Goal: Task Accomplishment & Management: Manage account settings

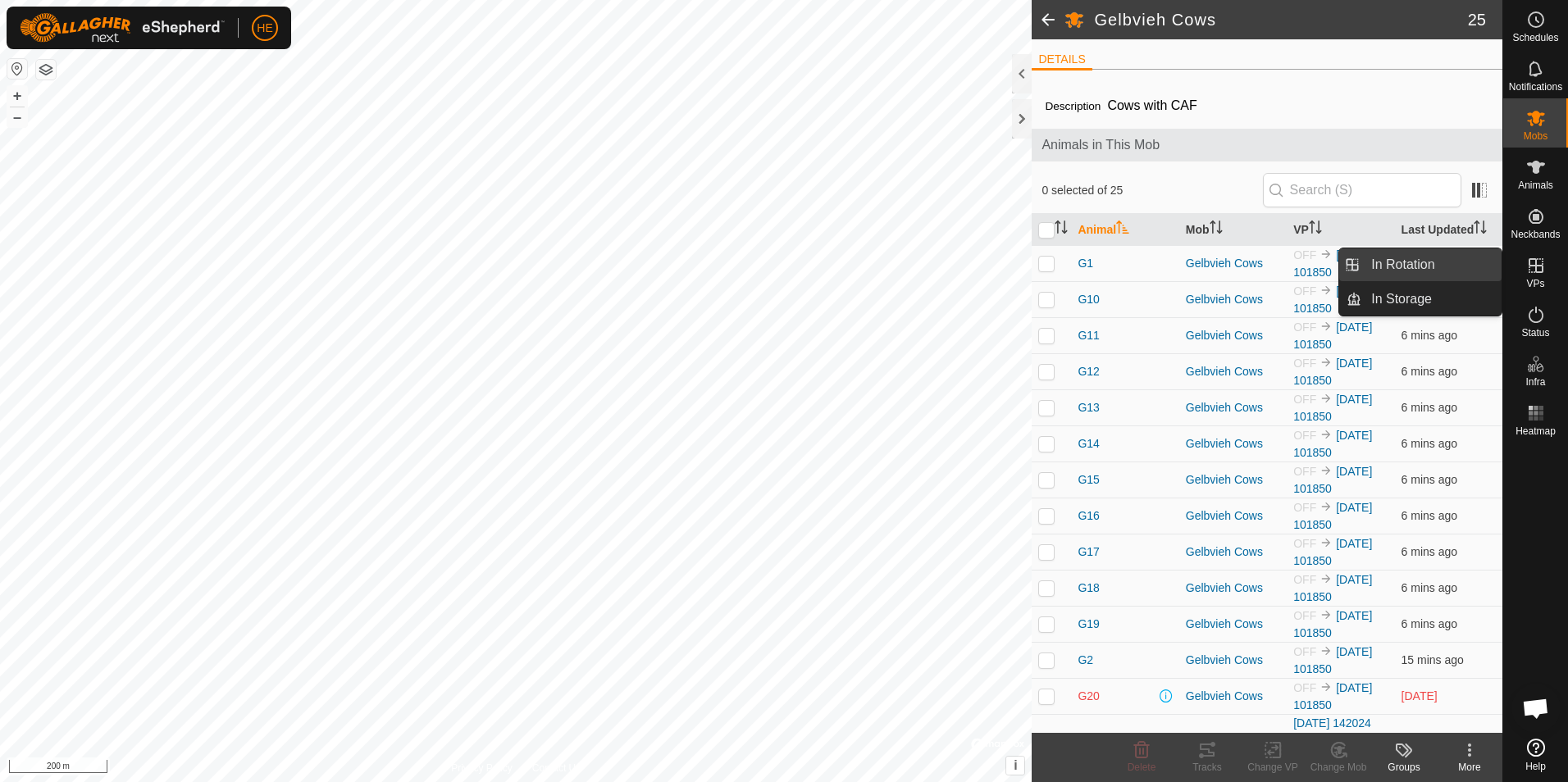
click at [1421, 260] on link "In Rotation" at bounding box center [1431, 264] width 141 height 33
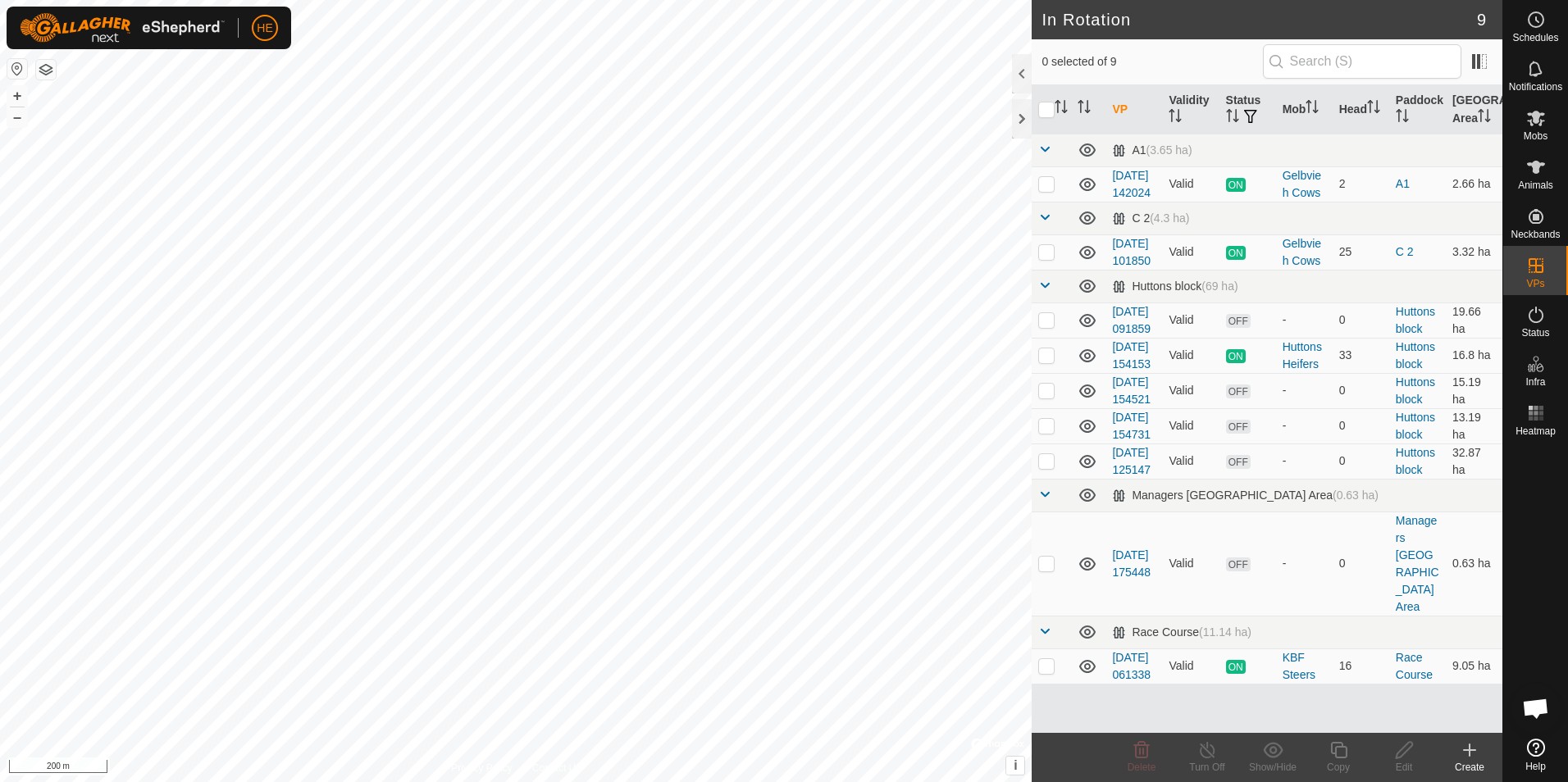
click at [1471, 753] on icon at bounding box center [1470, 750] width 20 height 20
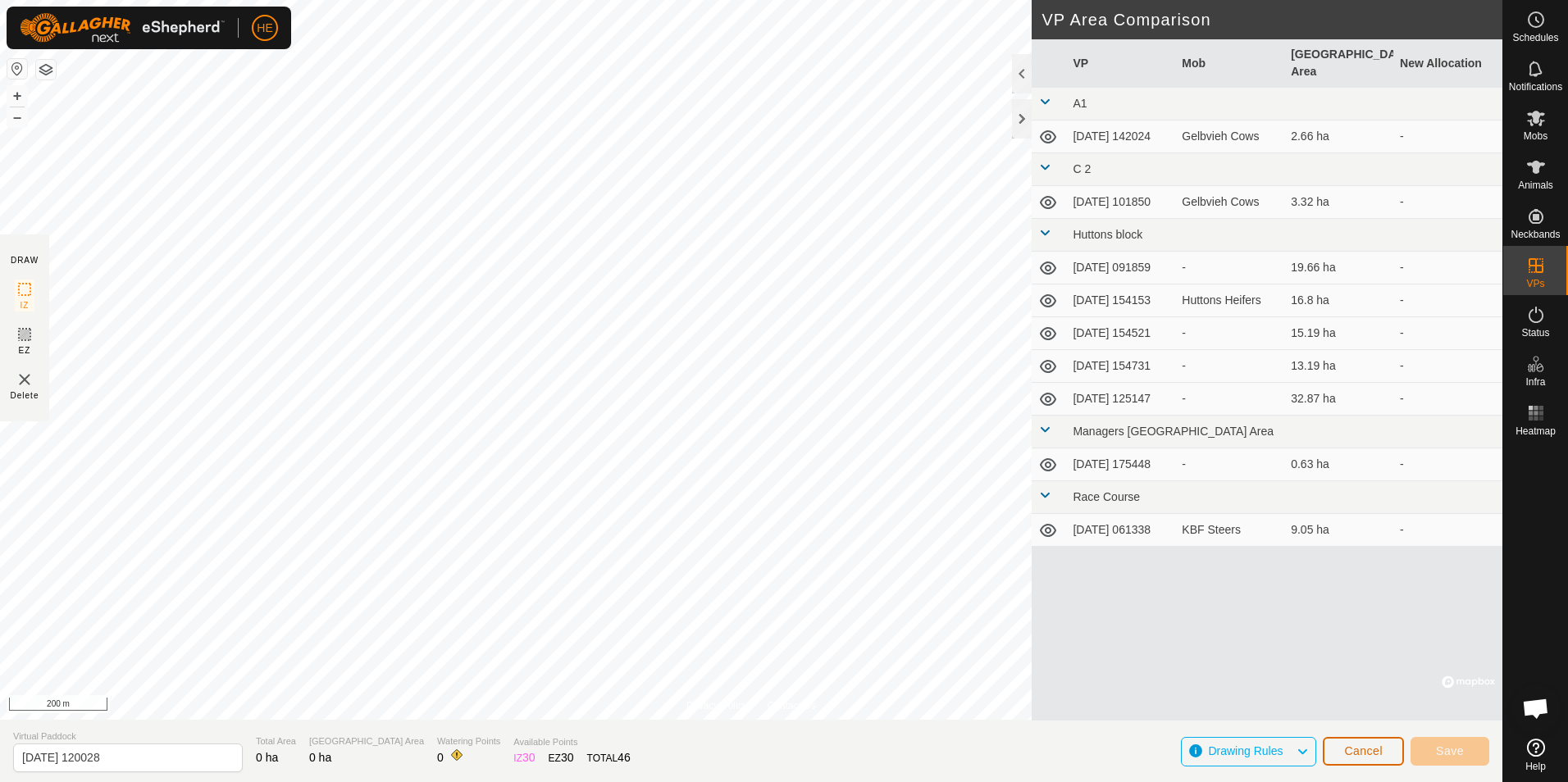
click at [1362, 747] on span "Cancel" at bounding box center [1363, 750] width 39 height 13
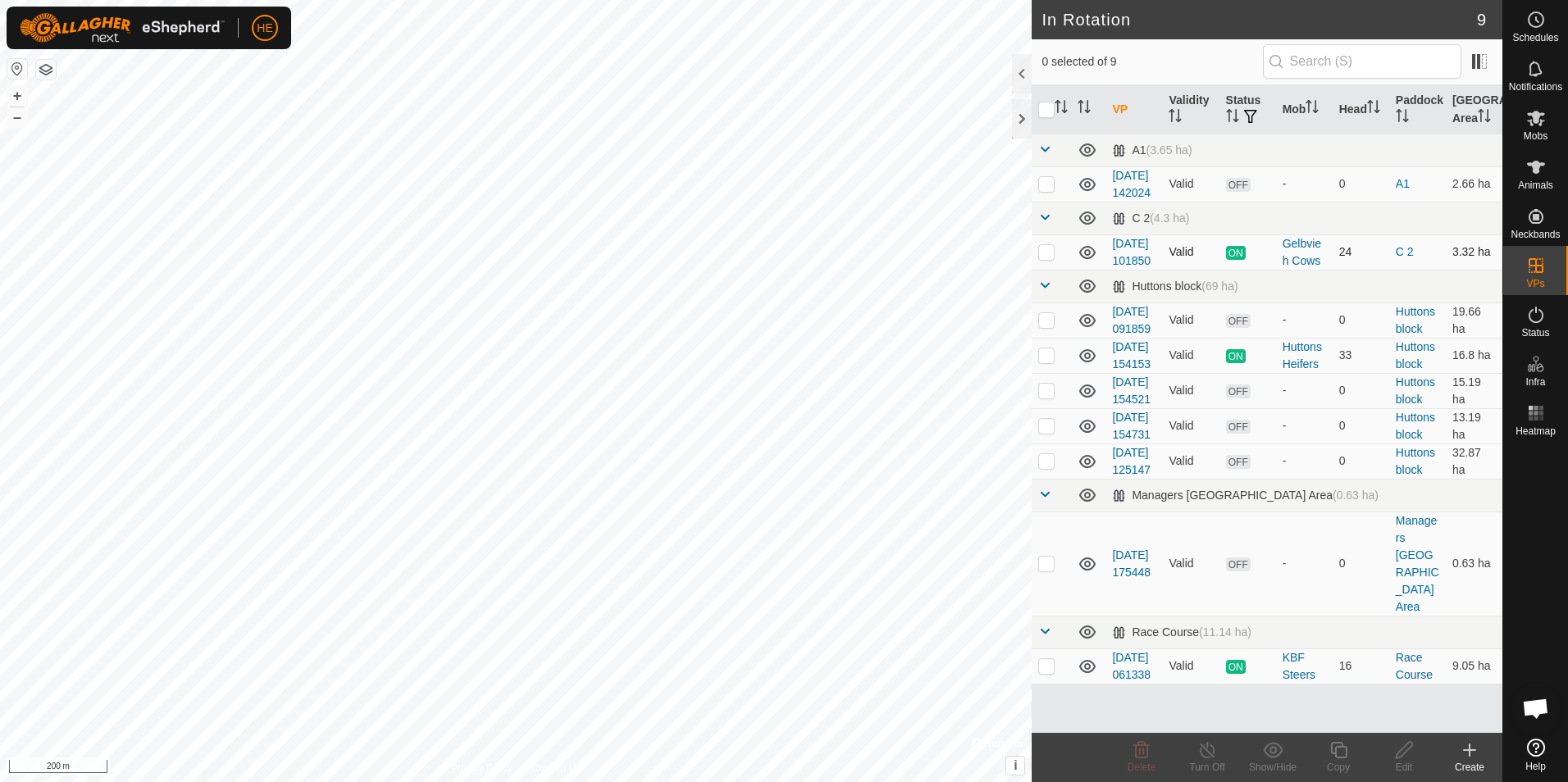
click at [1049, 258] on p-checkbox at bounding box center [1046, 251] width 17 height 13
checkbox input "true"
click at [1206, 752] on icon at bounding box center [1208, 750] width 21 height 20
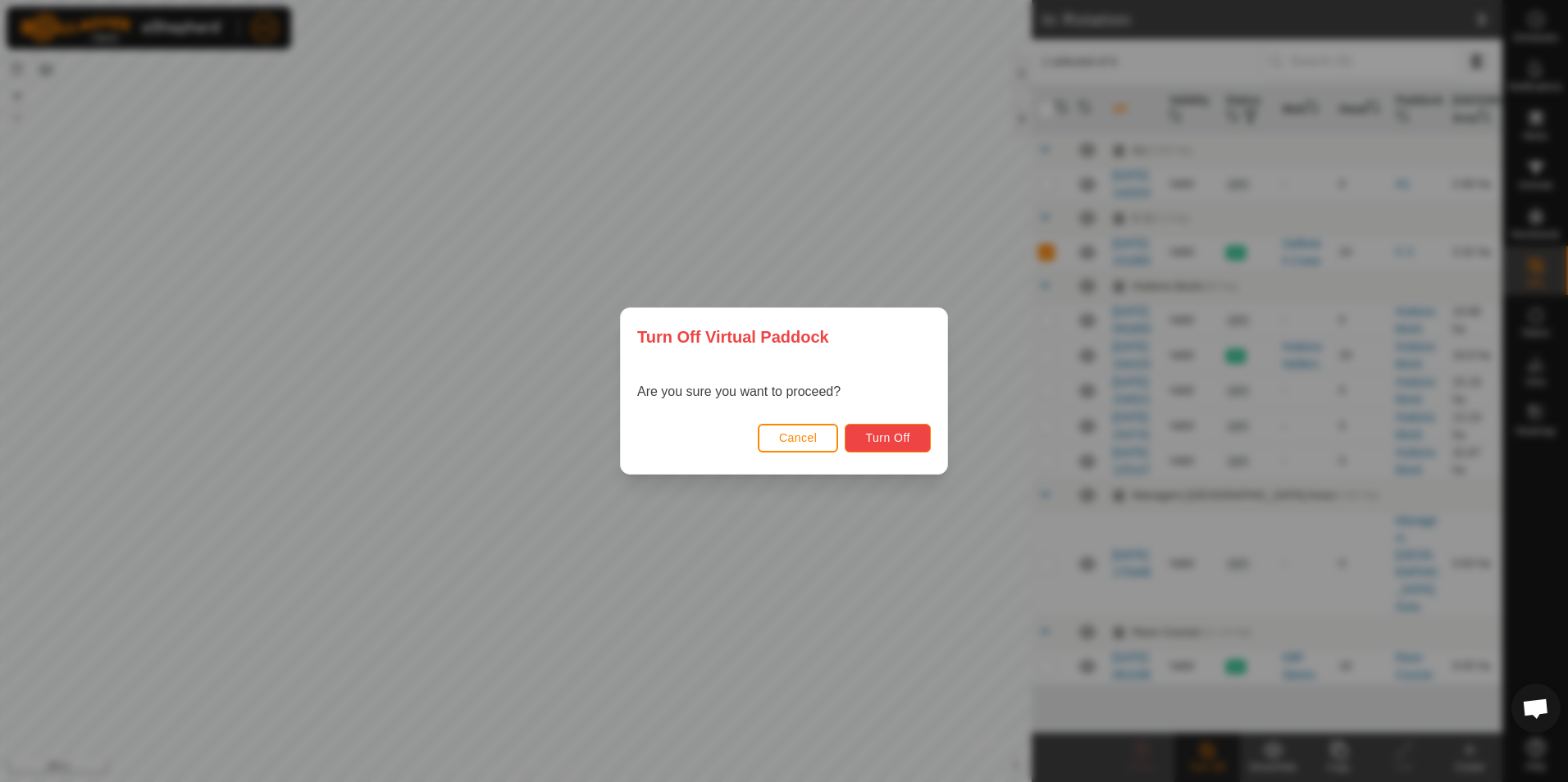
click at [885, 440] on span "Turn Off" at bounding box center [888, 438] width 46 height 13
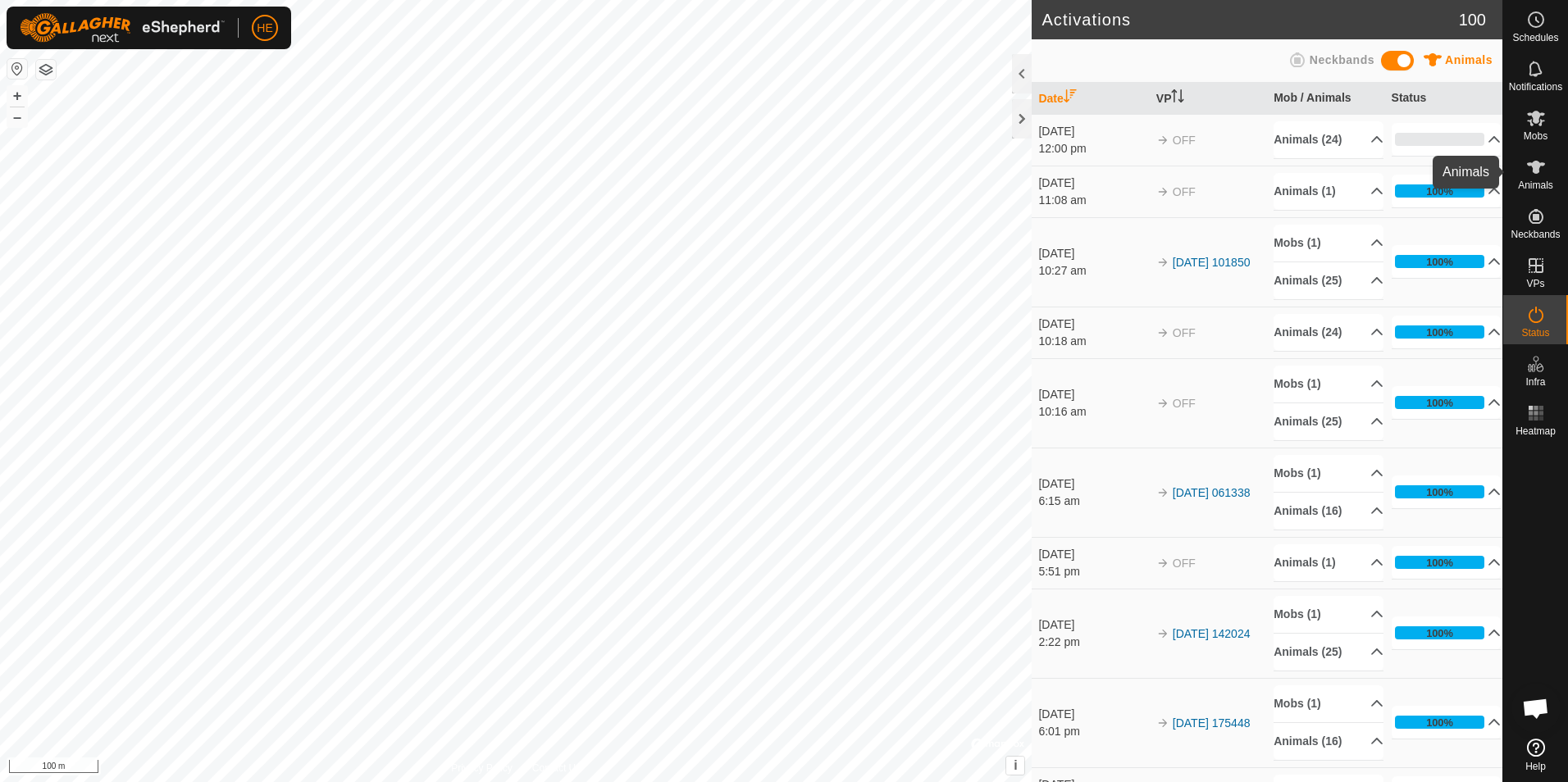
click at [1533, 168] on icon at bounding box center [1536, 166] width 18 height 13
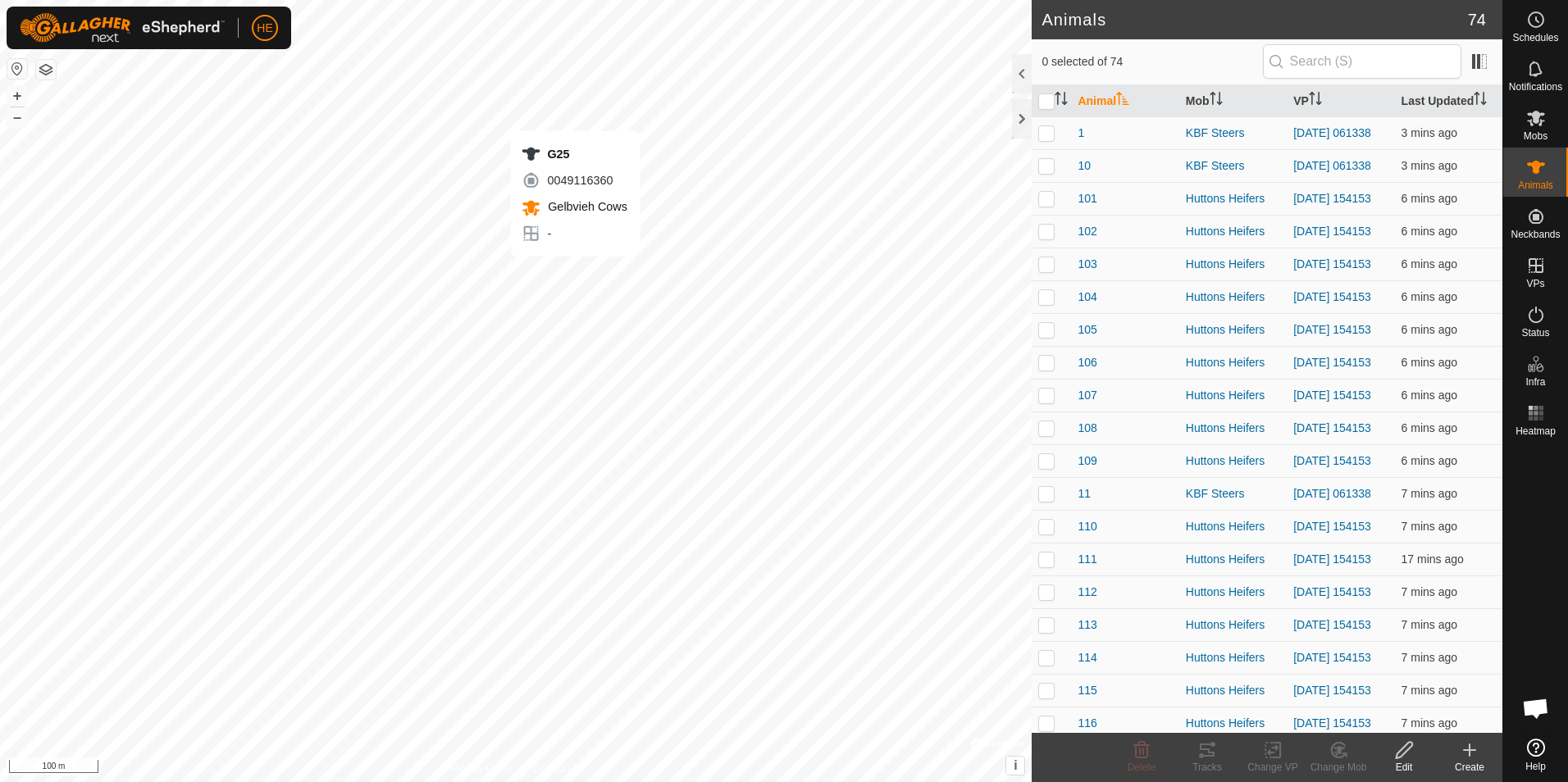
checkbox input "true"
click at [1530, 123] on icon at bounding box center [1536, 118] width 20 height 20
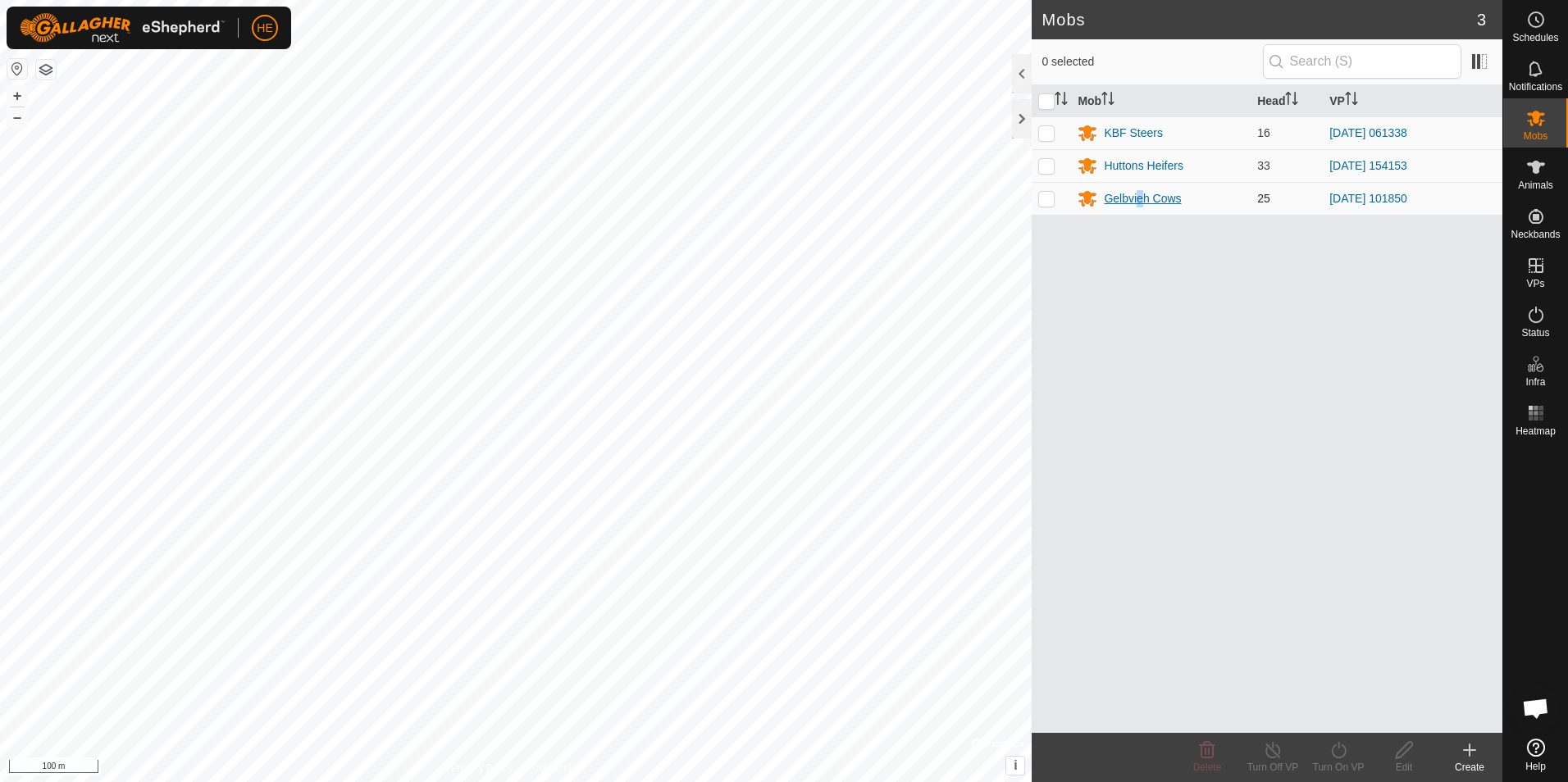
click at [1139, 199] on div "Gelbvieh Cows" at bounding box center [1142, 198] width 77 height 17
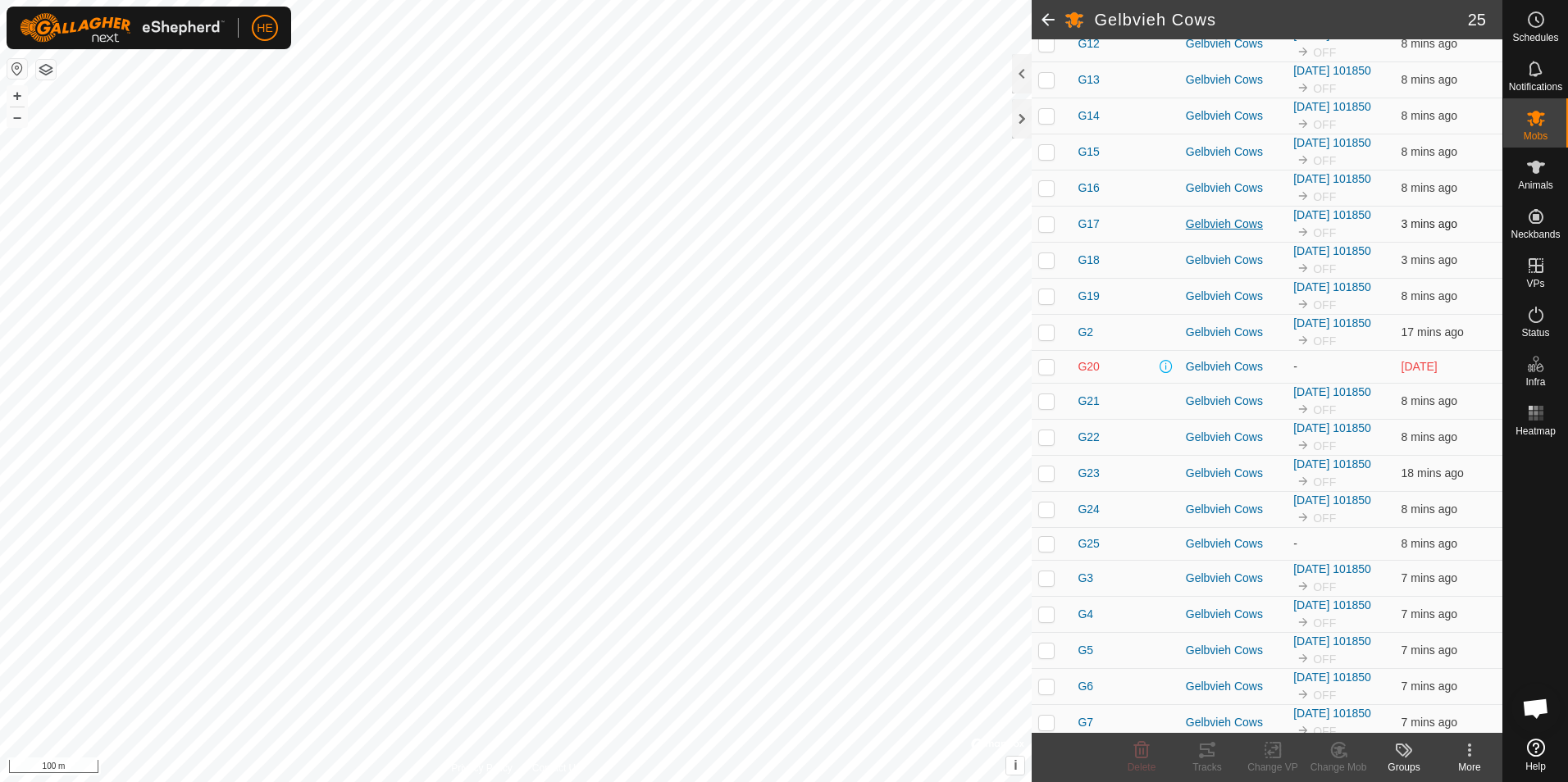
scroll to position [409, 0]
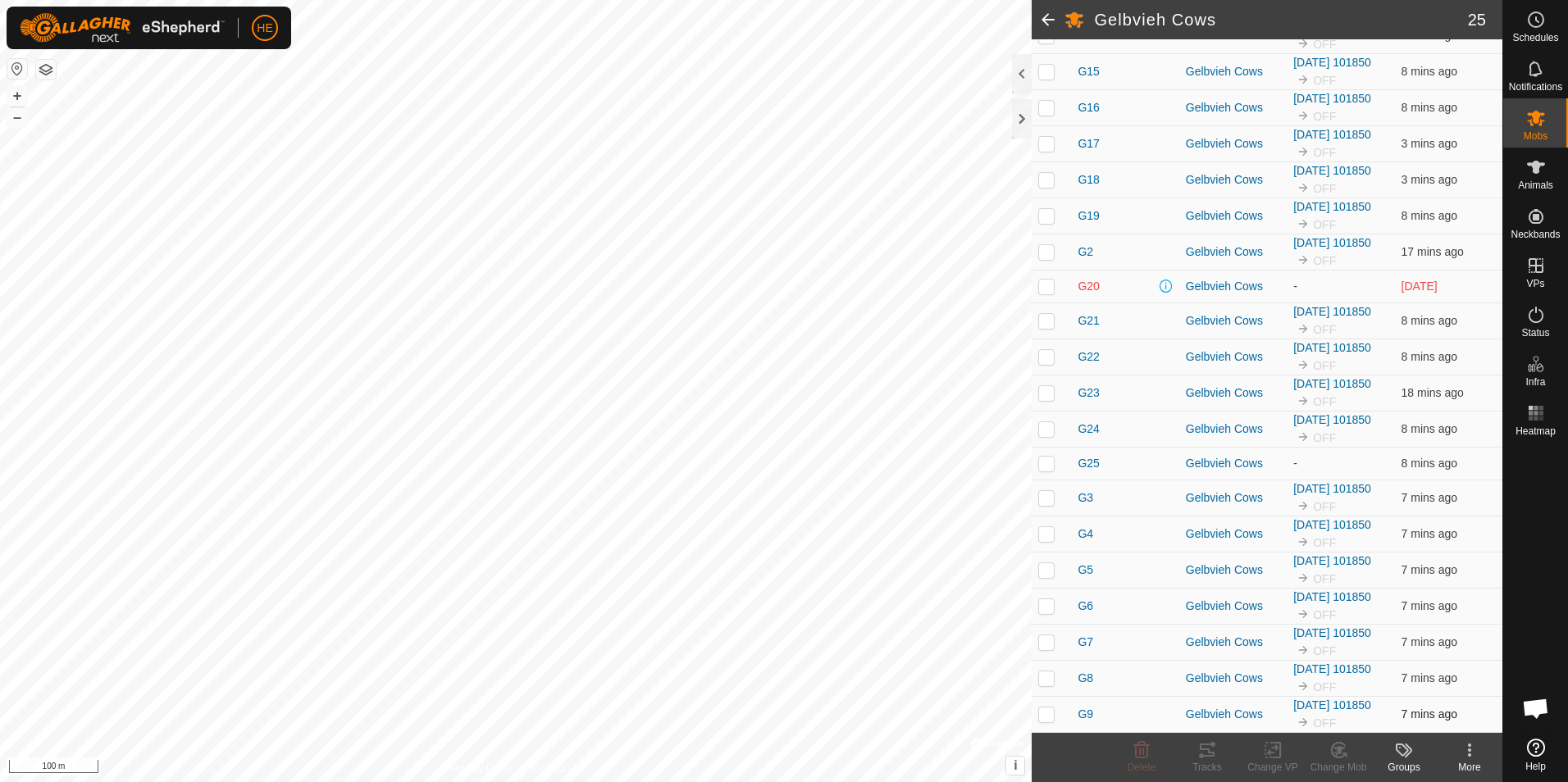
click at [1044, 711] on p-checkbox at bounding box center [1046, 714] width 17 height 13
checkbox input "true"
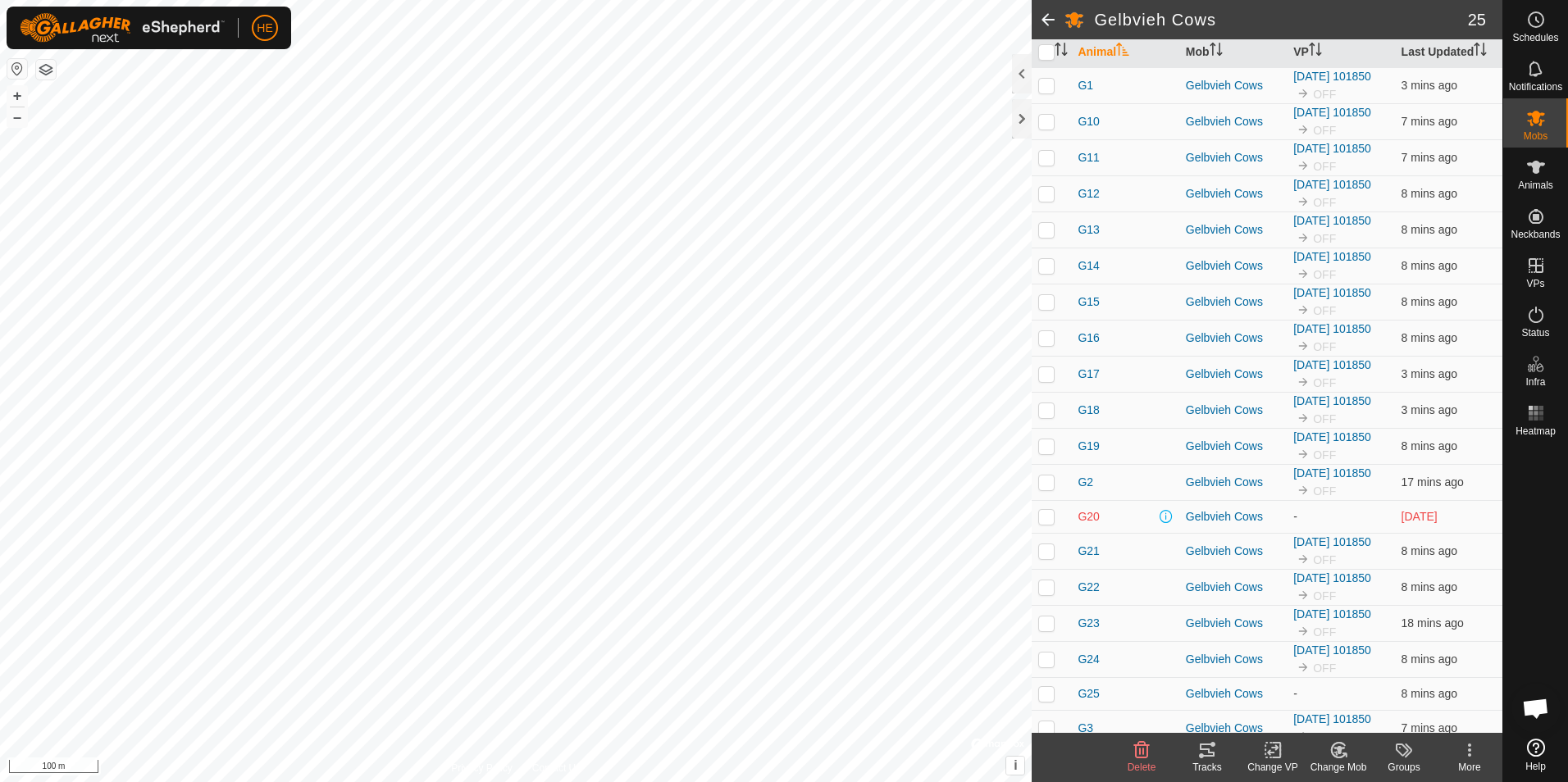
scroll to position [80, 0]
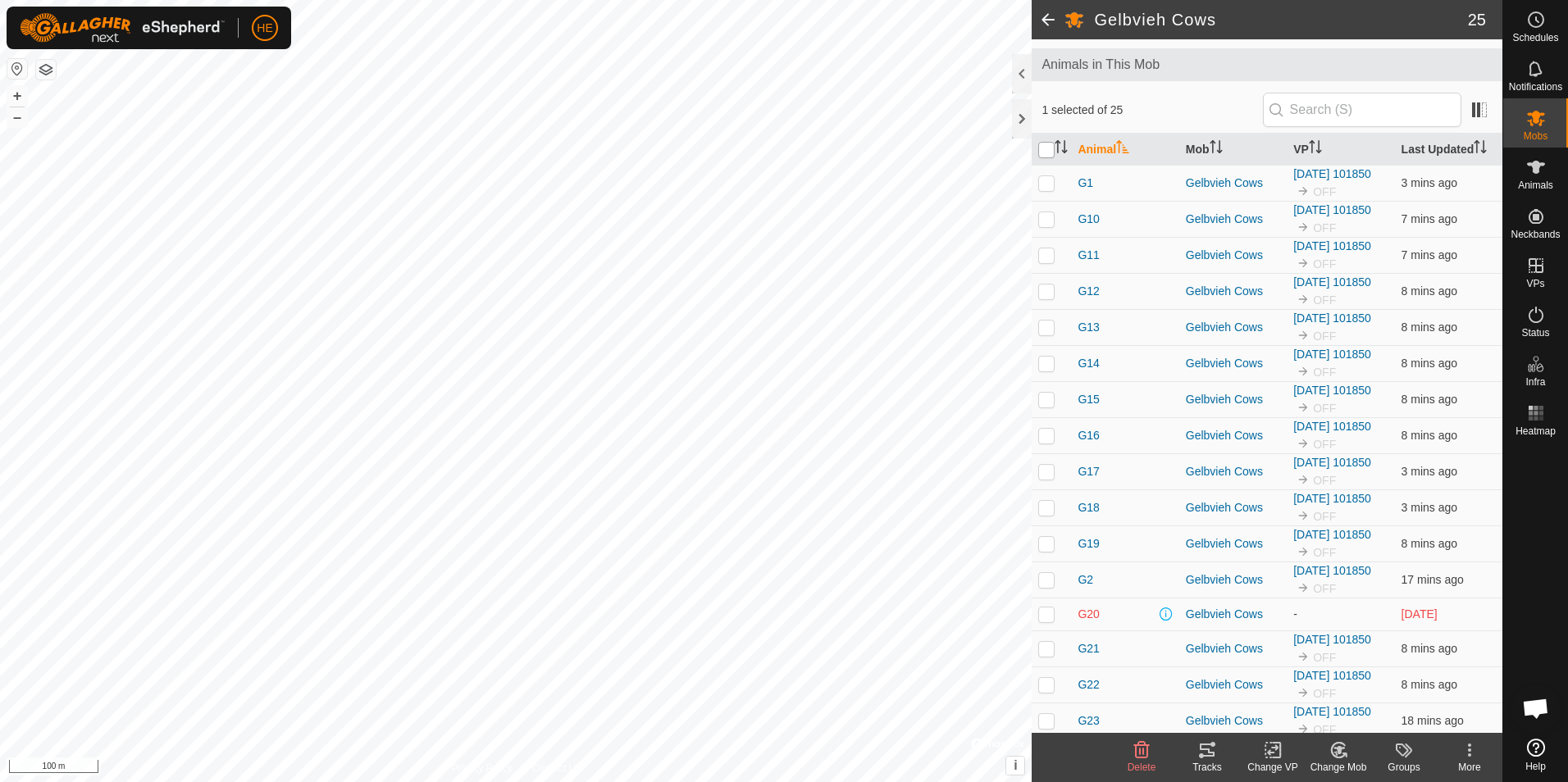
click at [1047, 151] on input "checkbox" at bounding box center [1046, 149] width 17 height 17
checkbox input "true"
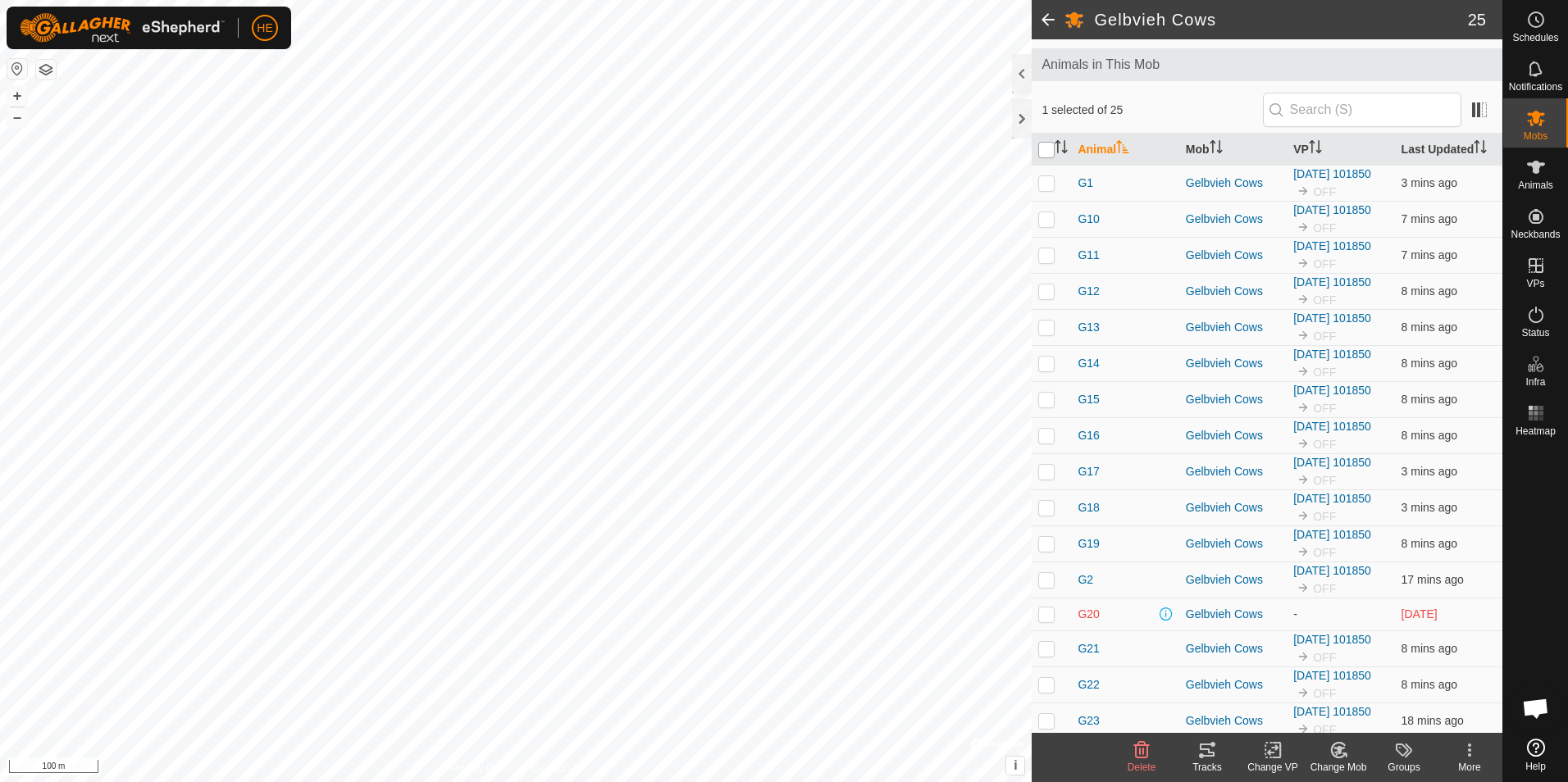
checkbox input "true"
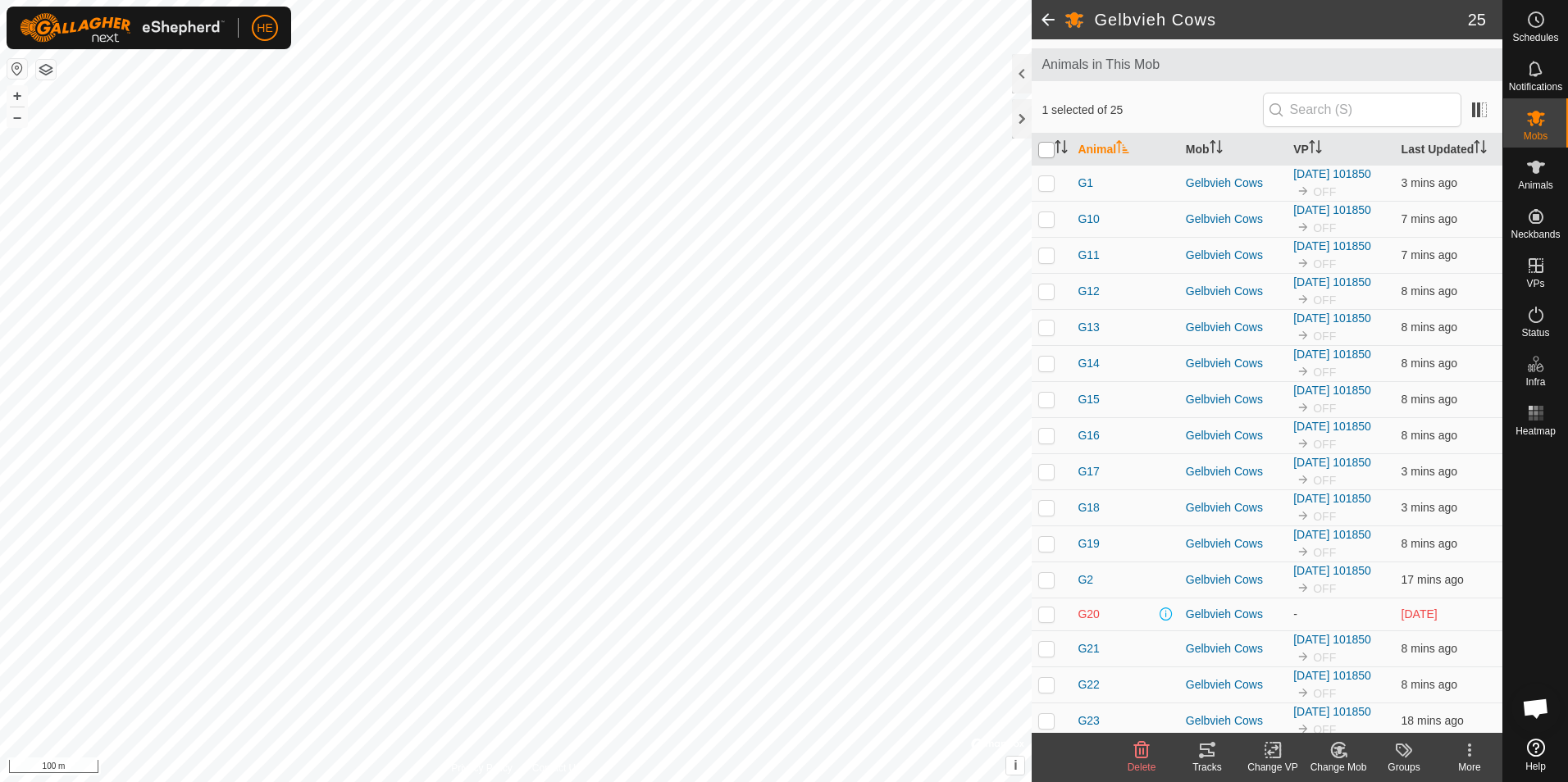
checkbox input "true"
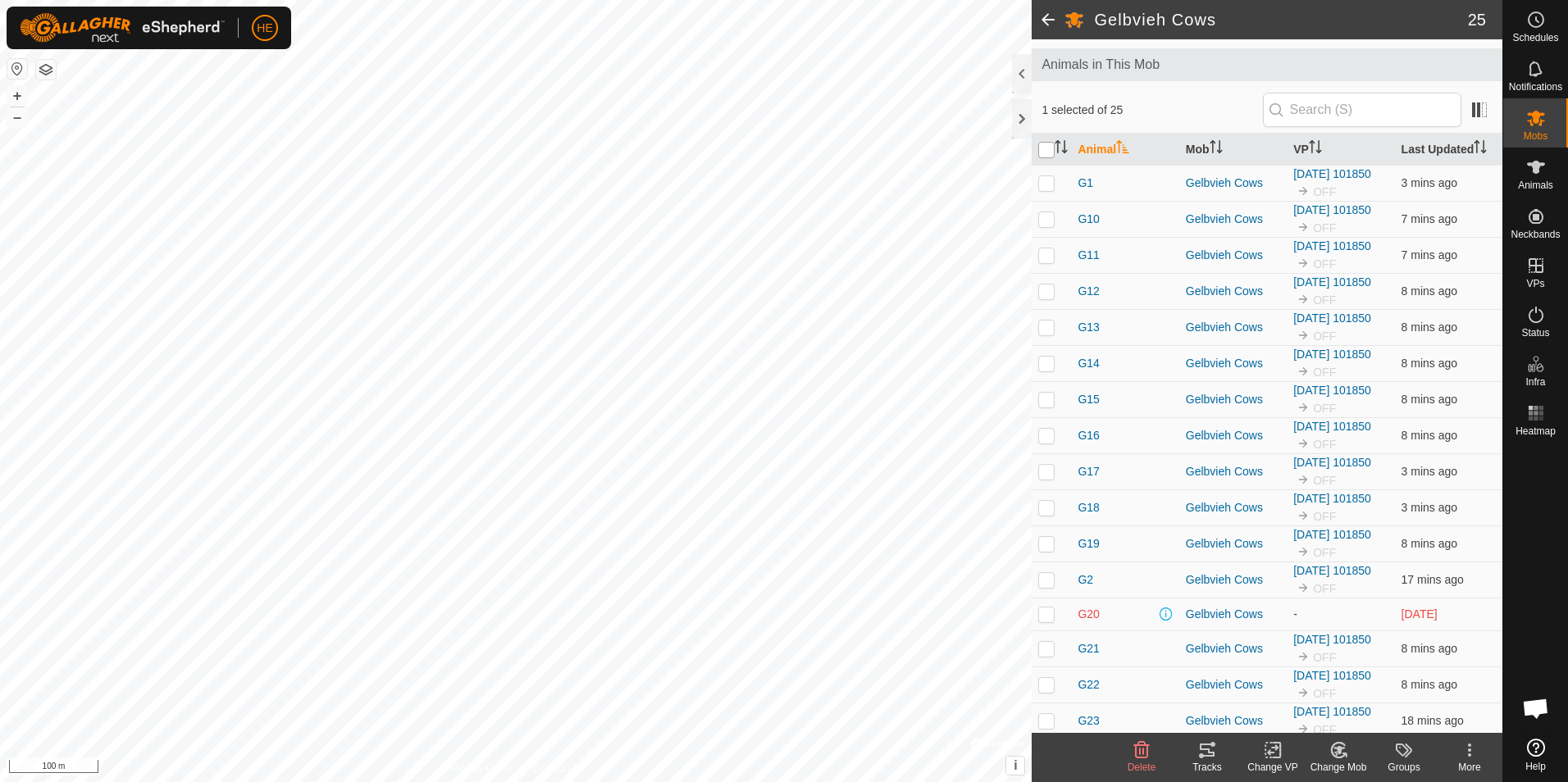
checkbox input "true"
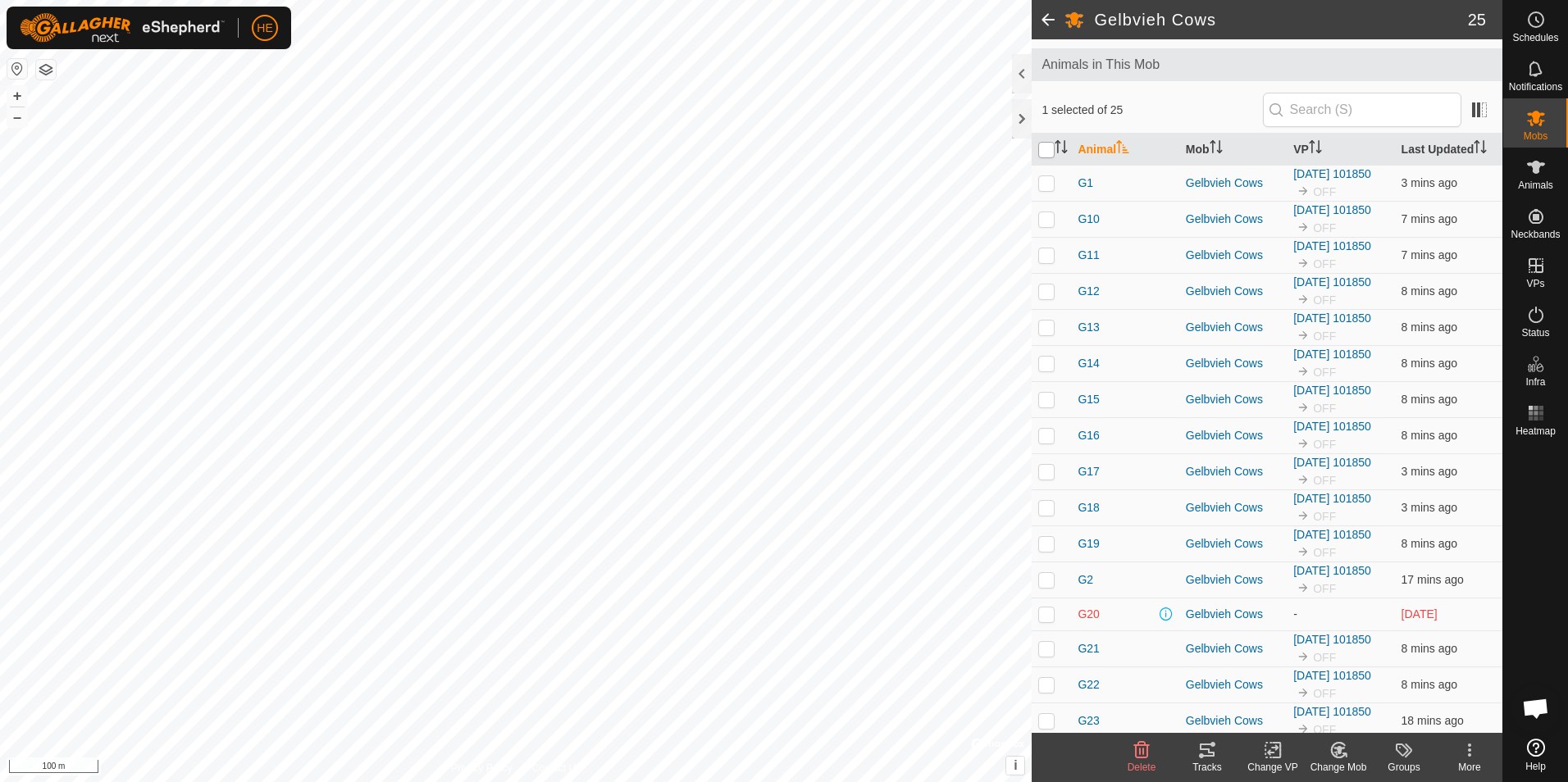
checkbox input "true"
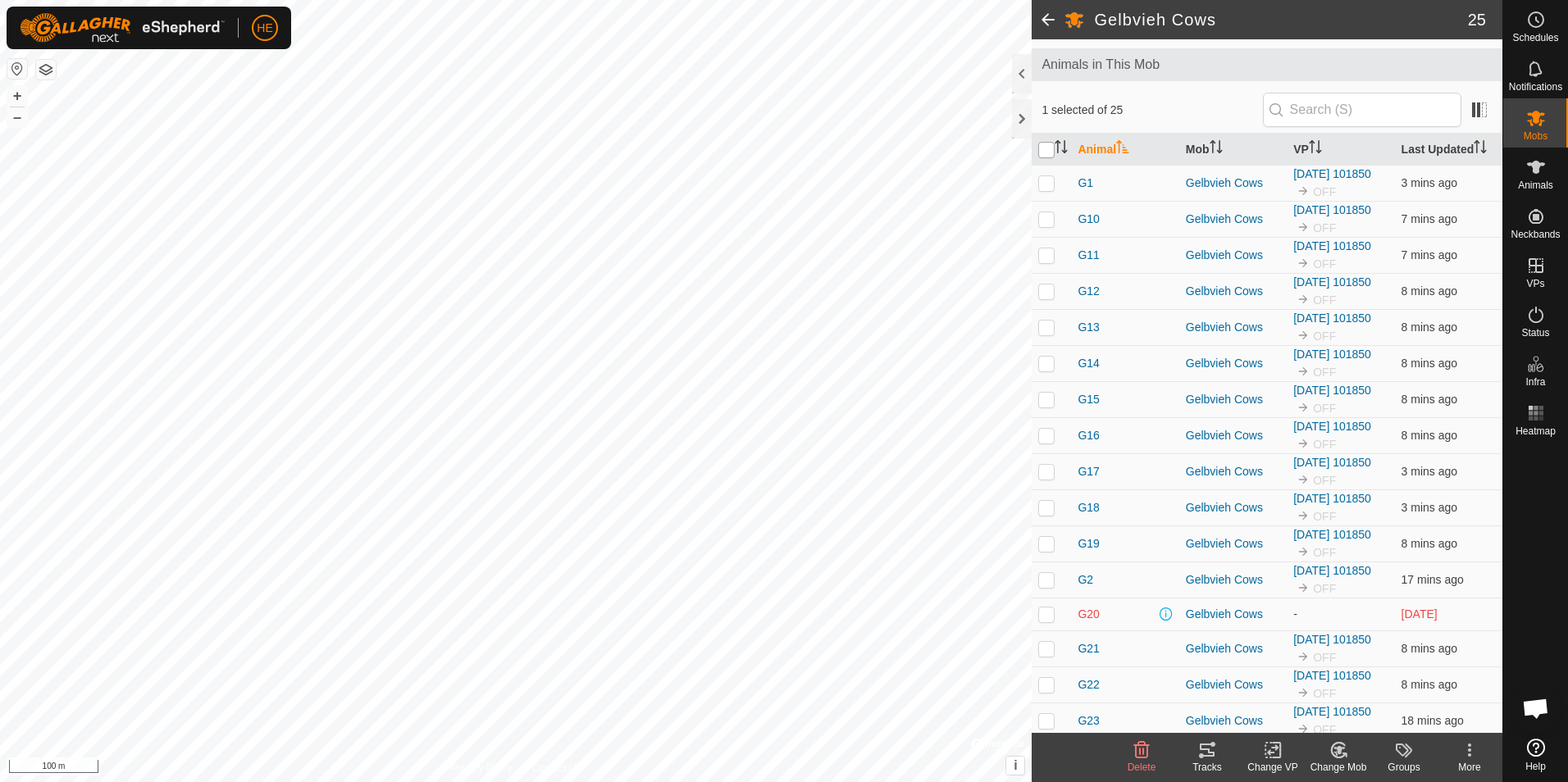
checkbox input "true"
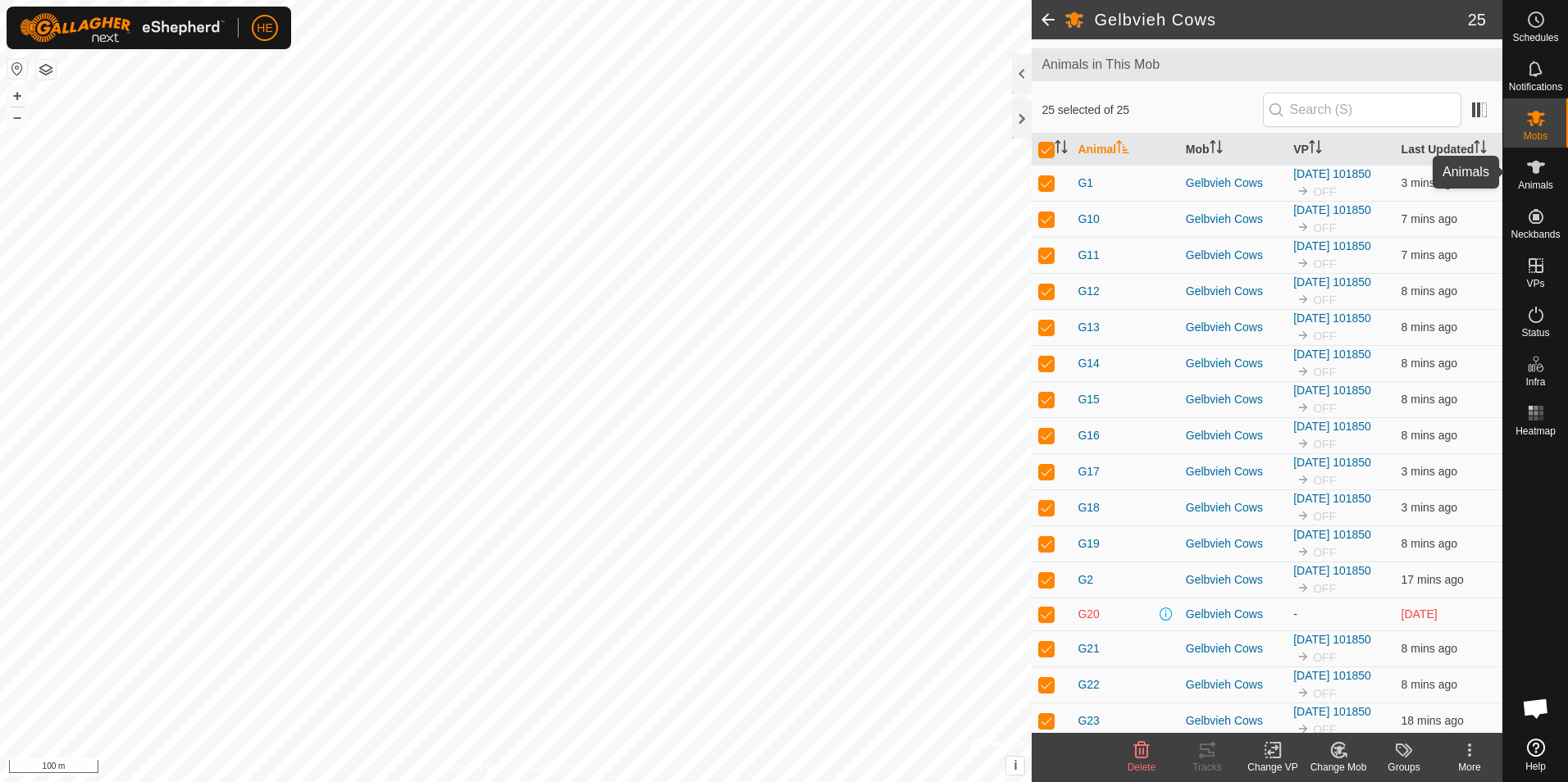
click at [1536, 176] on icon at bounding box center [1536, 167] width 20 height 20
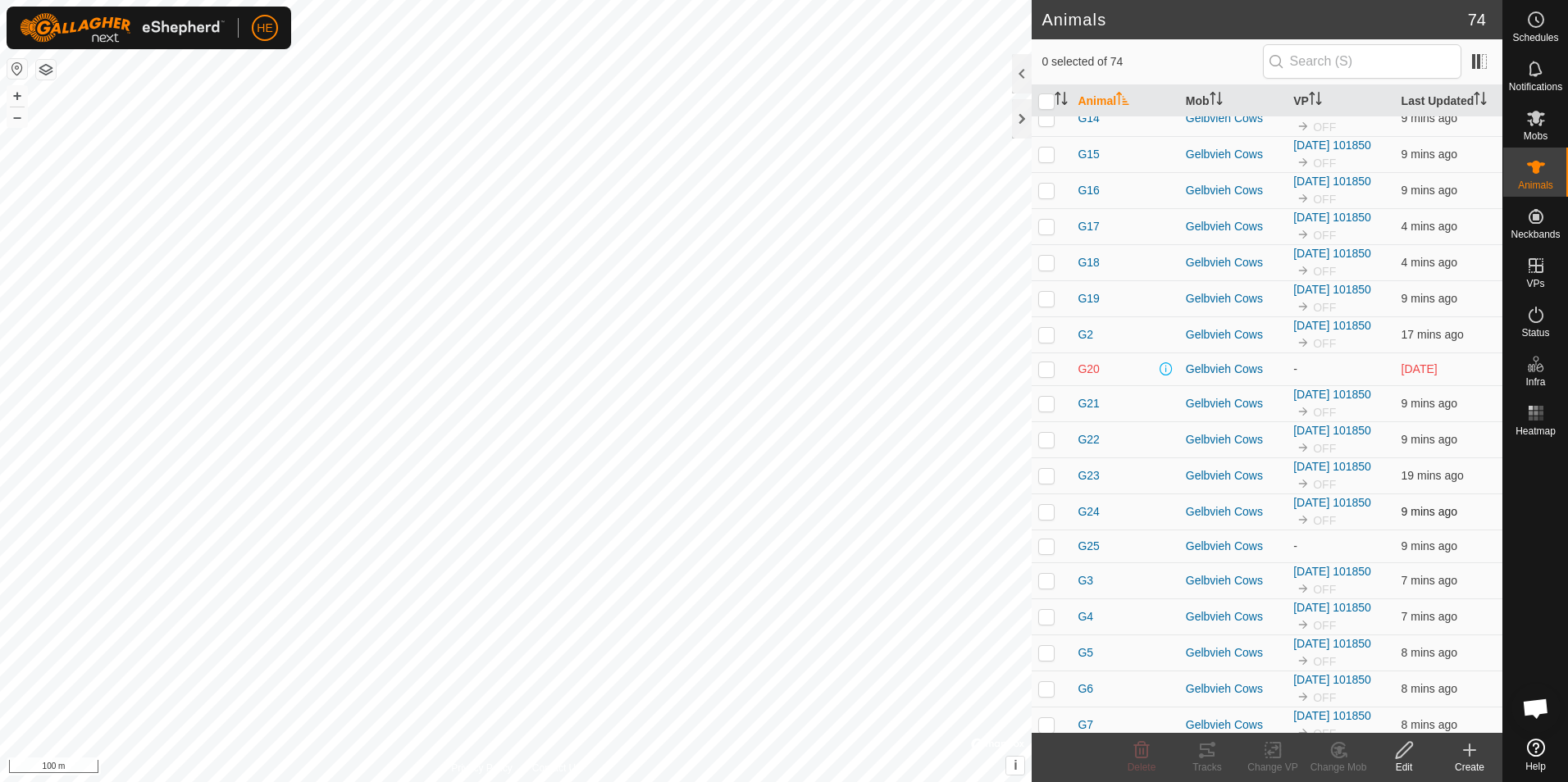
scroll to position [1762, 0]
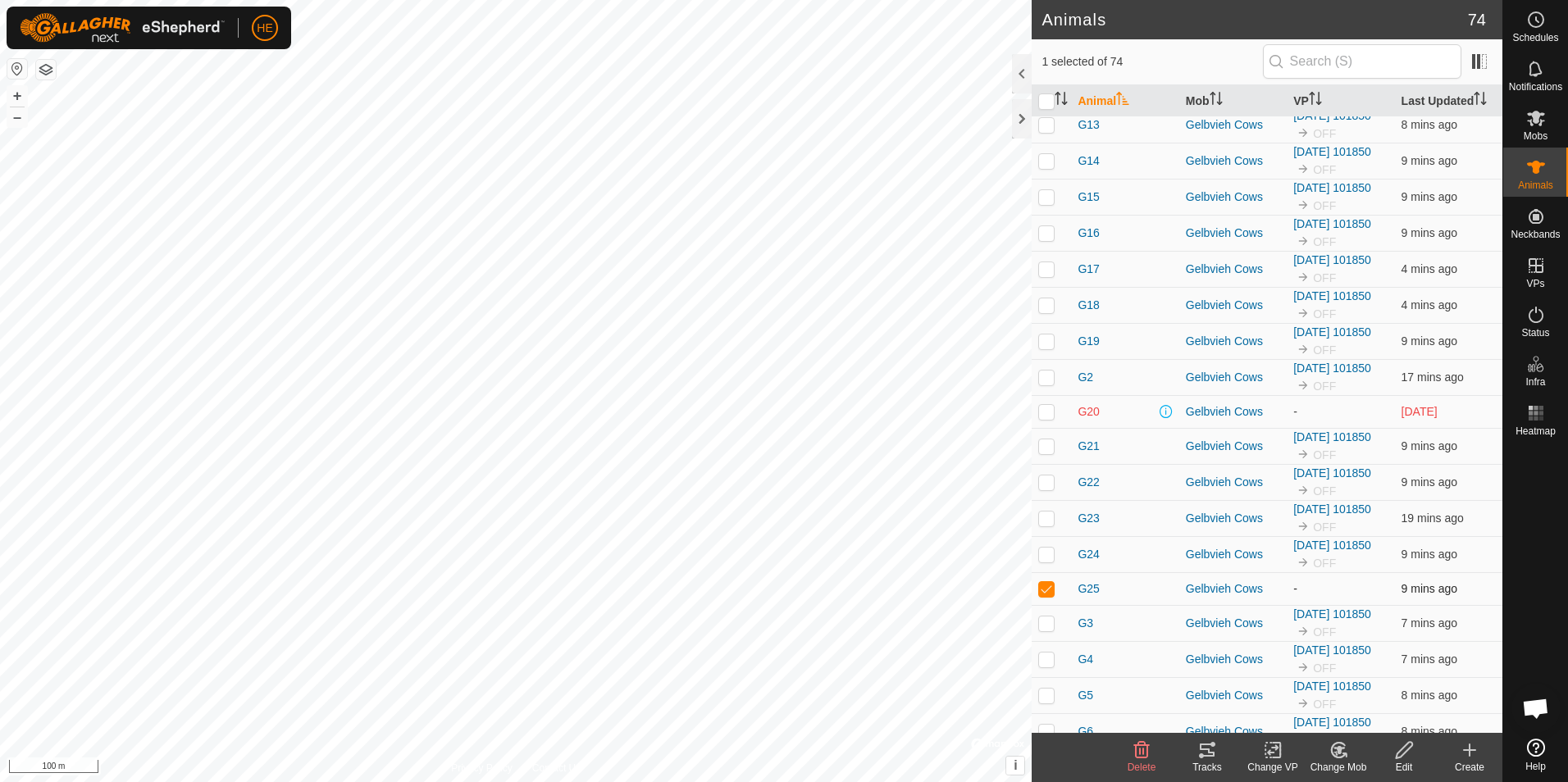
click at [1045, 596] on p-checkbox at bounding box center [1046, 588] width 17 height 13
checkbox input "false"
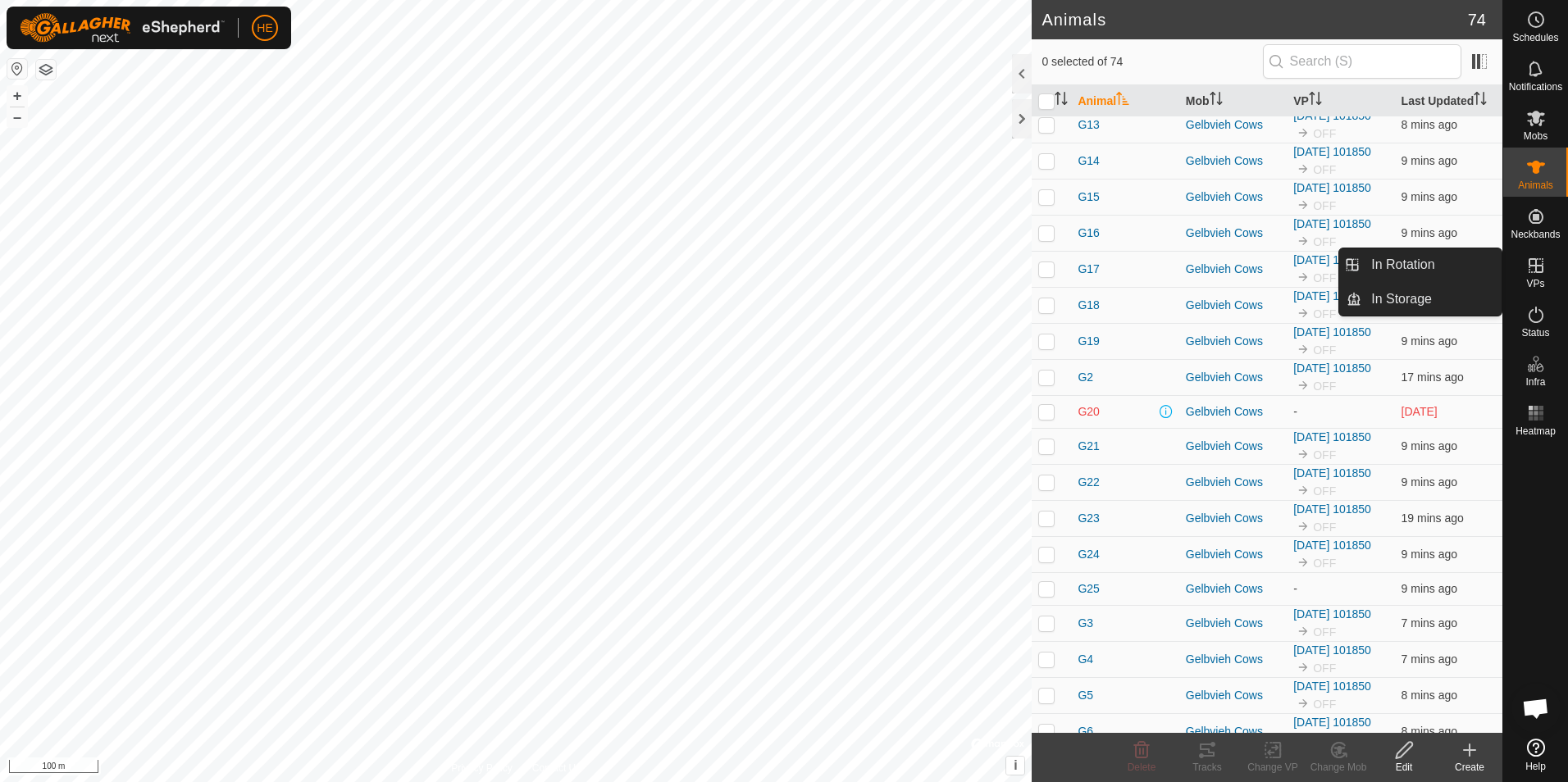
click at [1537, 265] on icon at bounding box center [1535, 265] width 15 height 15
click at [1458, 259] on link "In Rotation" at bounding box center [1431, 264] width 141 height 33
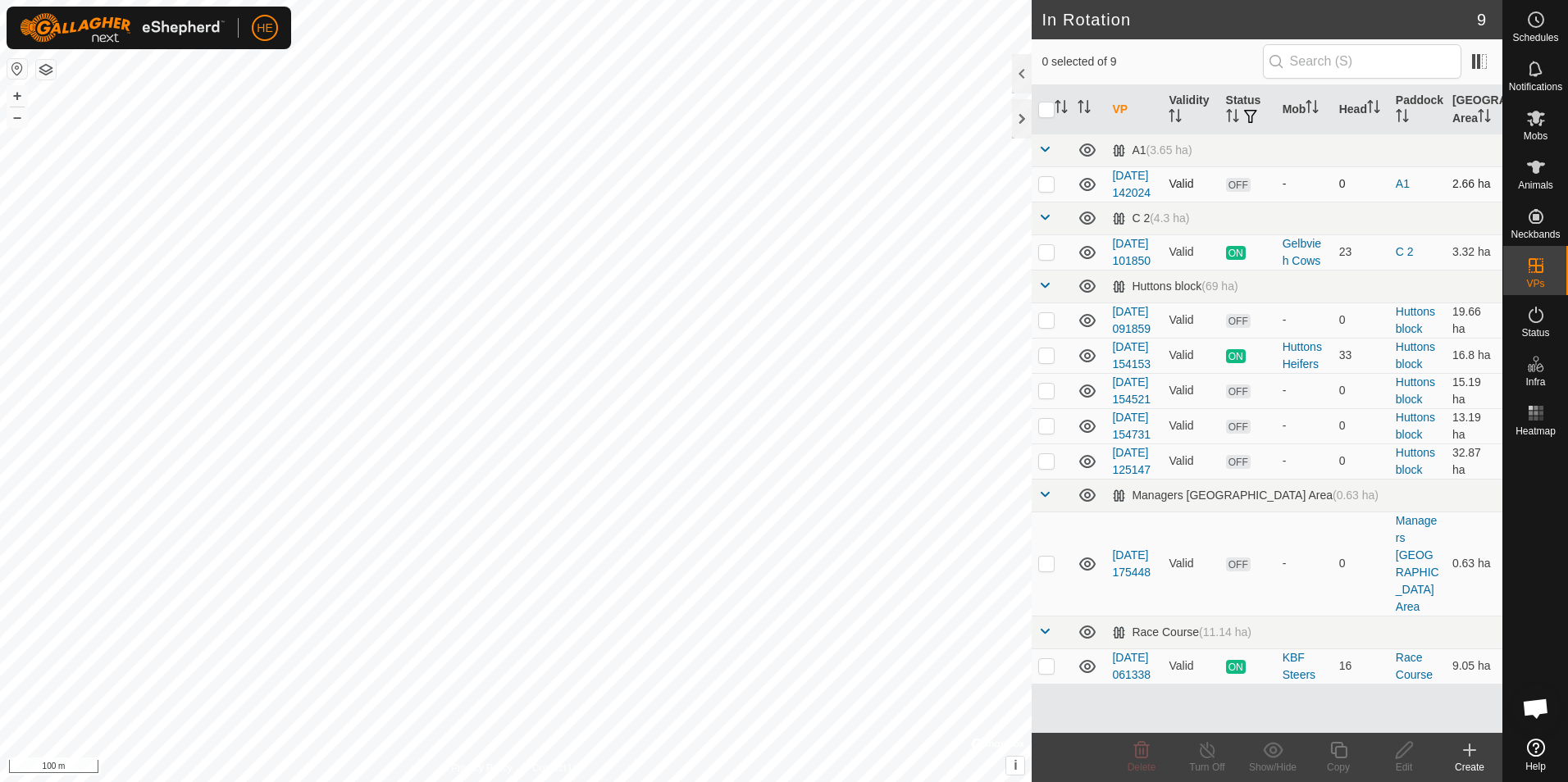
click at [1086, 190] on icon at bounding box center [1088, 184] width 20 height 20
click at [1127, 267] on link "[DATE] 101850" at bounding box center [1130, 251] width 39 height 31
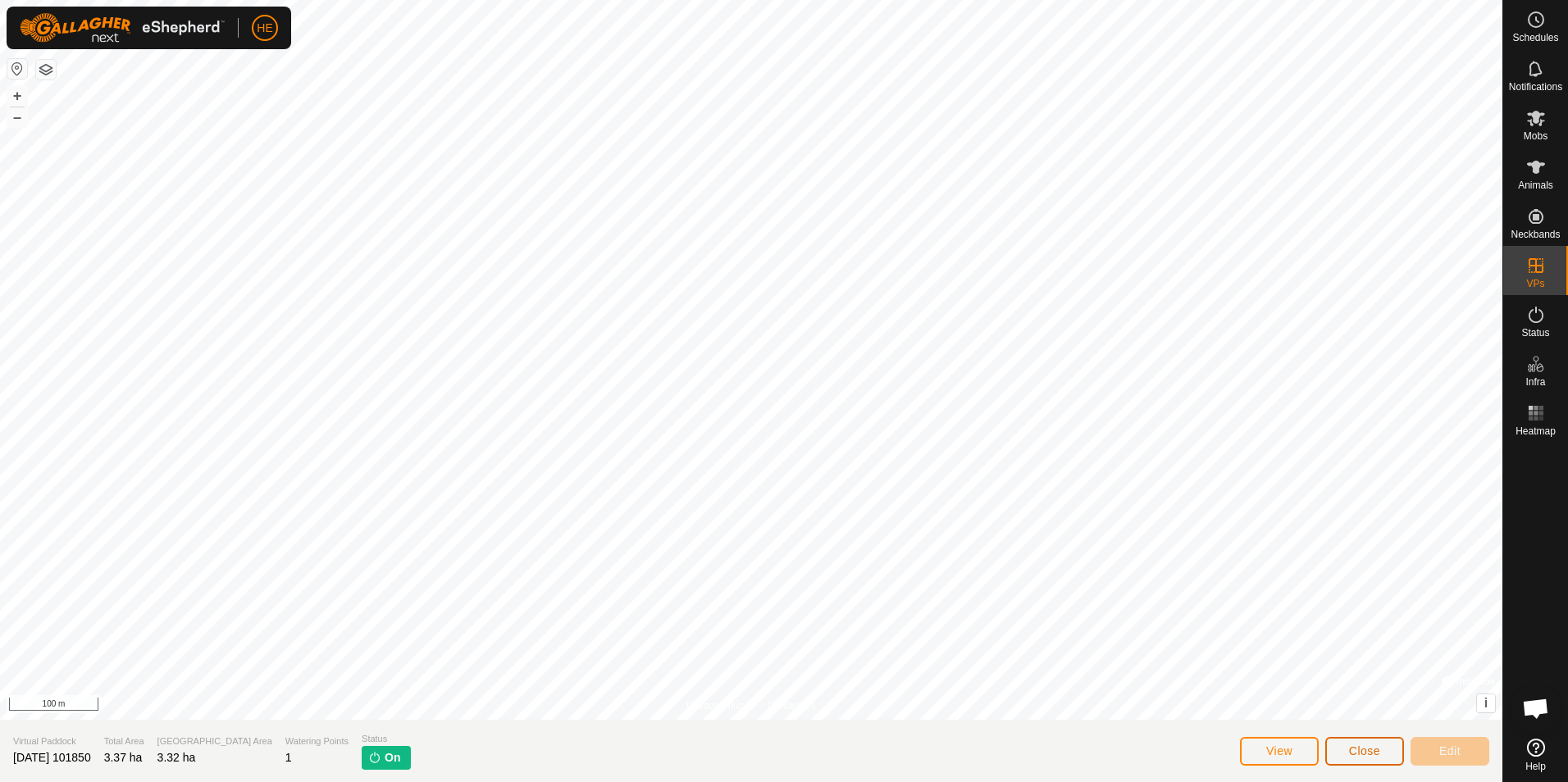
click at [1375, 751] on span "Close" at bounding box center [1364, 750] width 31 height 13
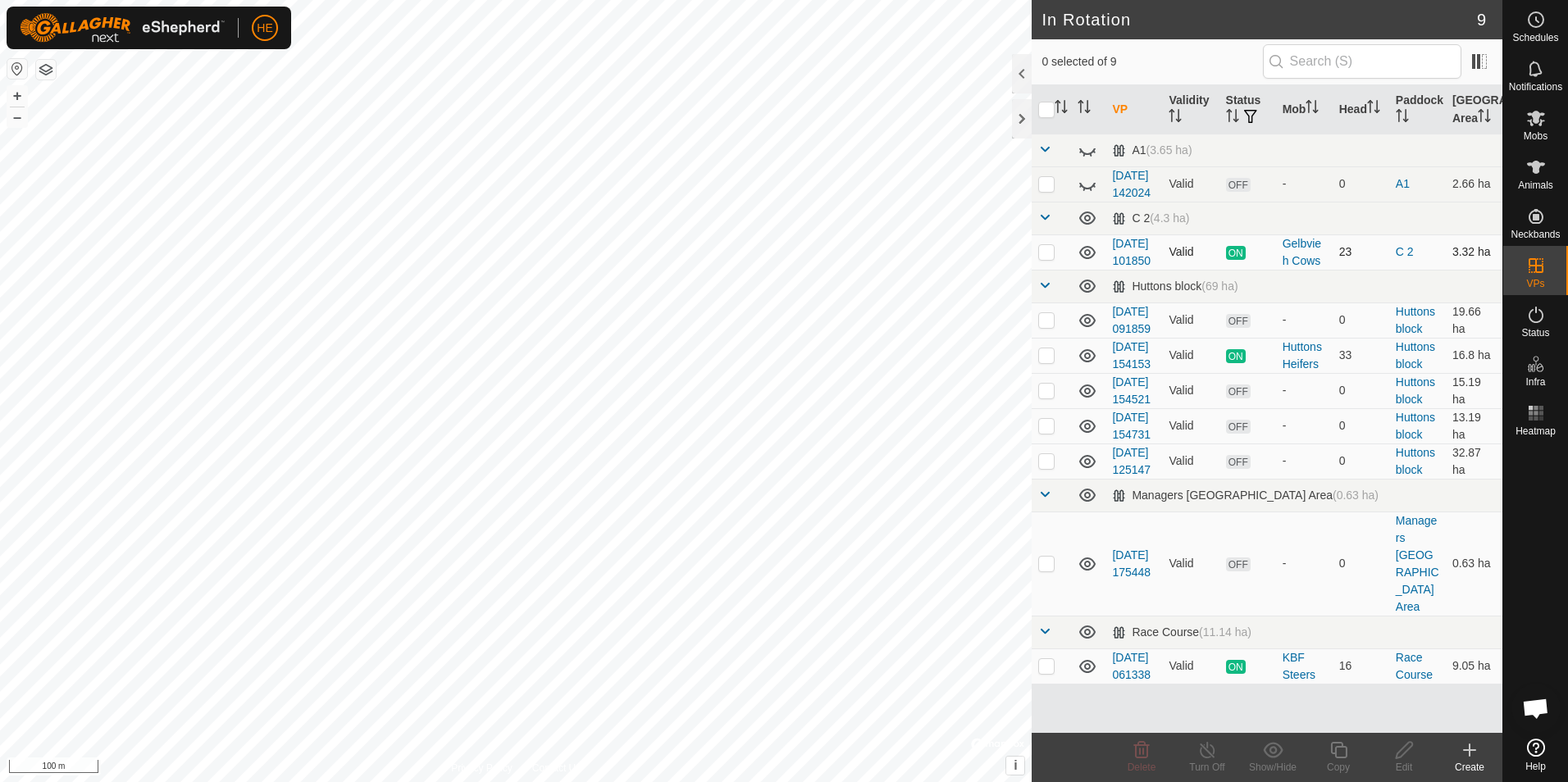
click at [1045, 258] on p-checkbox at bounding box center [1046, 251] width 17 height 13
checkbox input "true"
click at [1204, 750] on icon at bounding box center [1208, 750] width 21 height 20
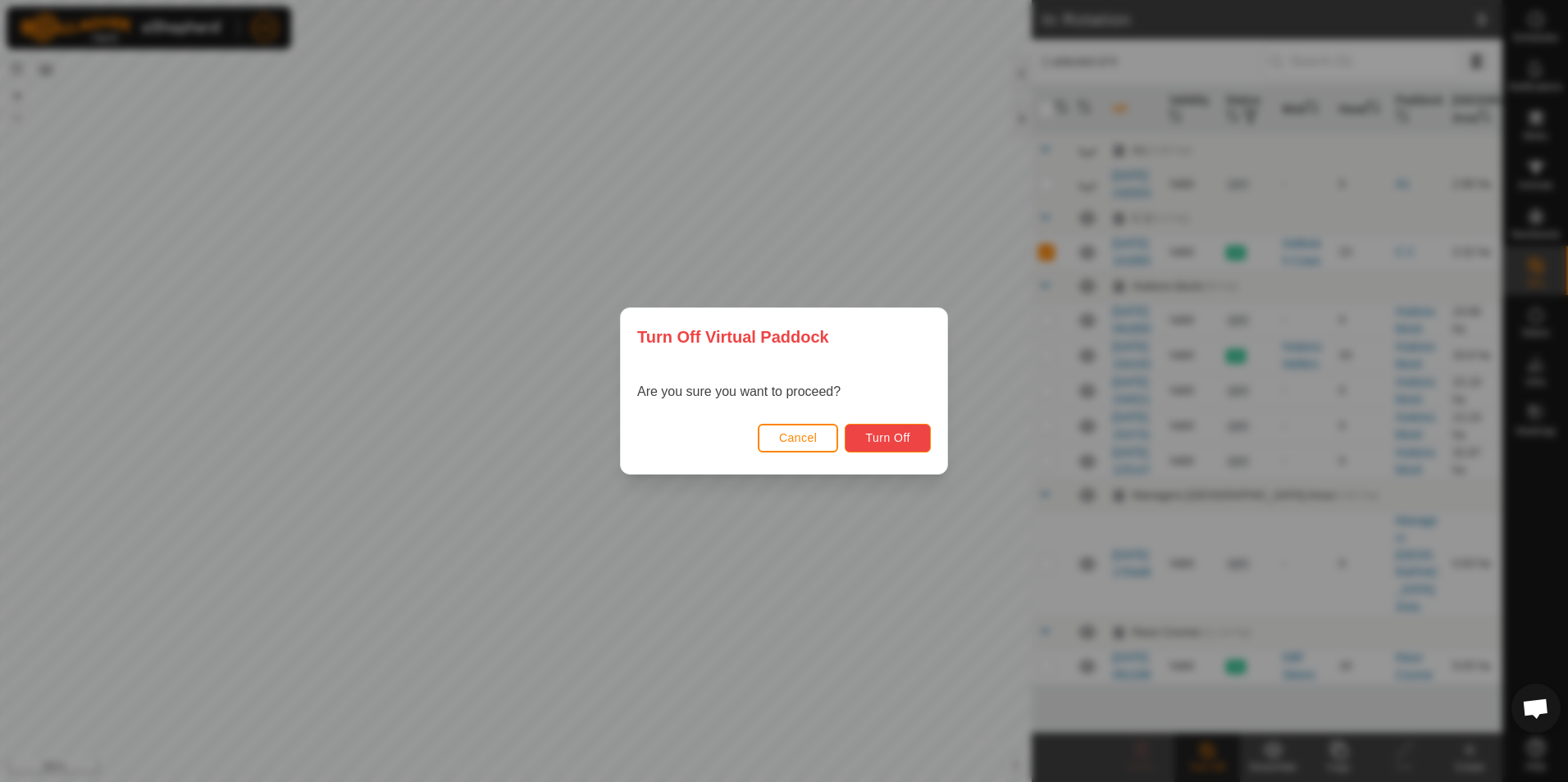
click at [889, 436] on span "Turn Off" at bounding box center [888, 438] width 46 height 13
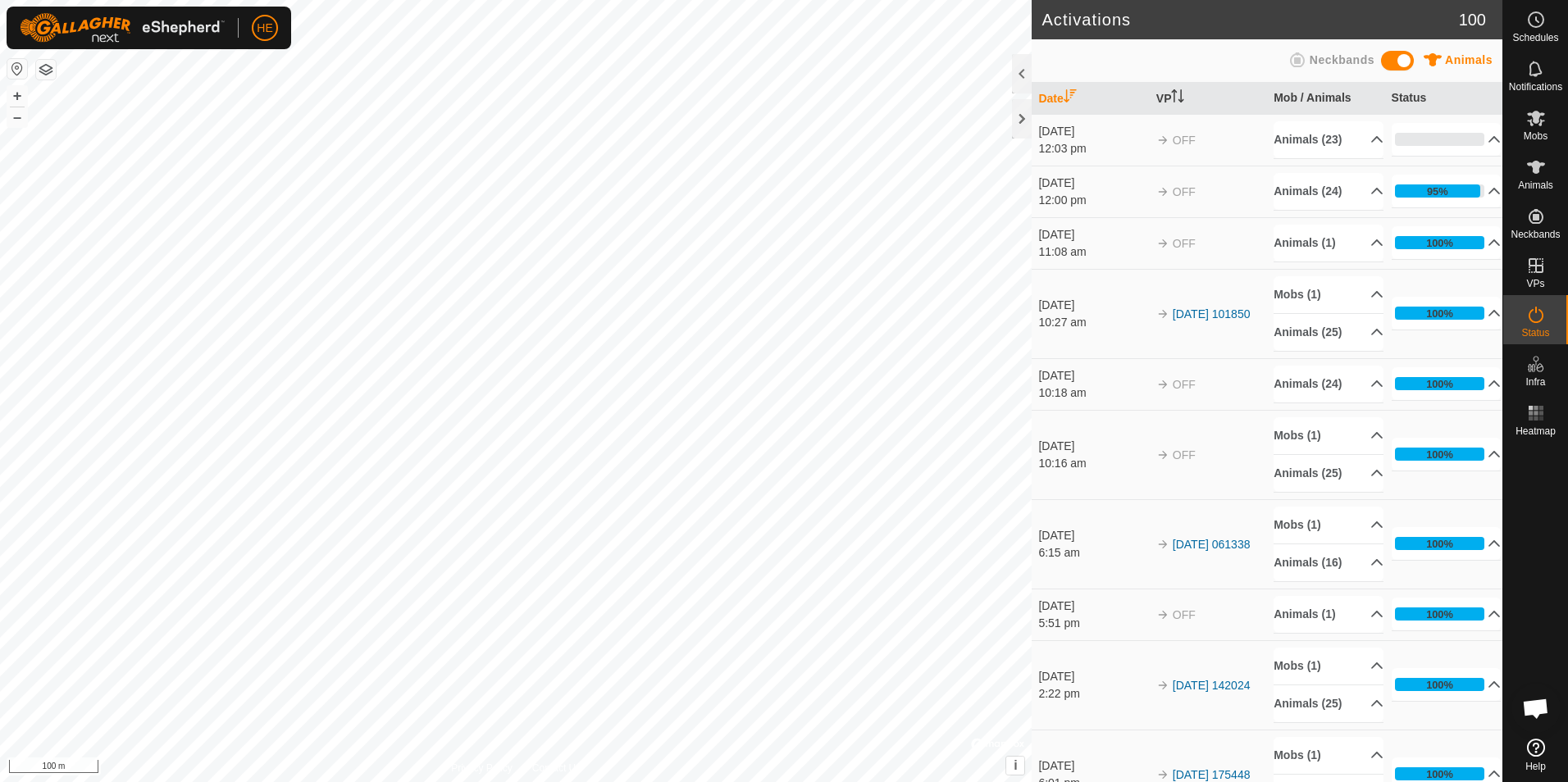
click at [401, 398] on div "HE Schedules Notifications Mobs Animals Neckbands VPs Status Infra Heatmap Help…" at bounding box center [784, 391] width 1568 height 782
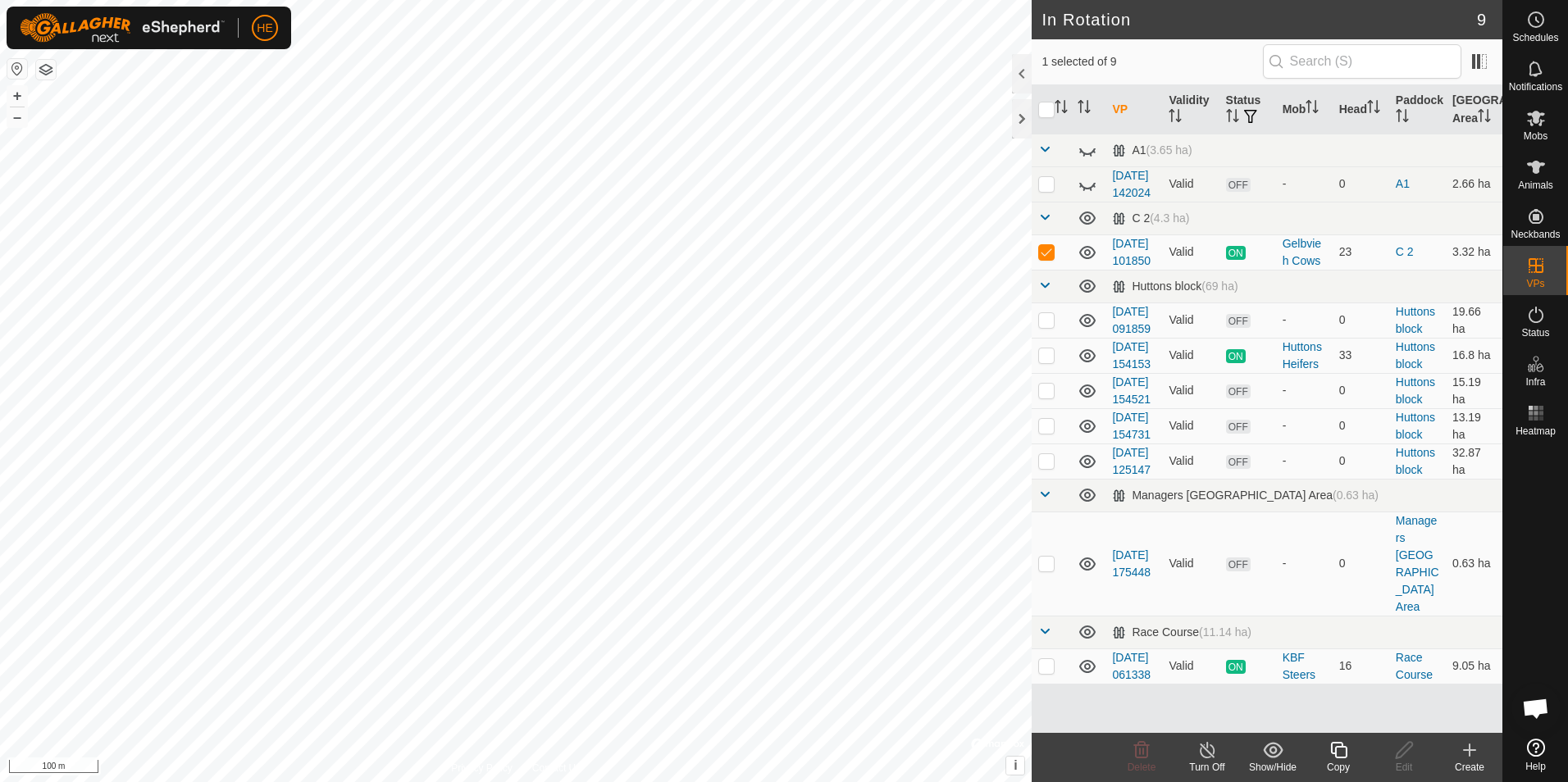
checkbox input "false"
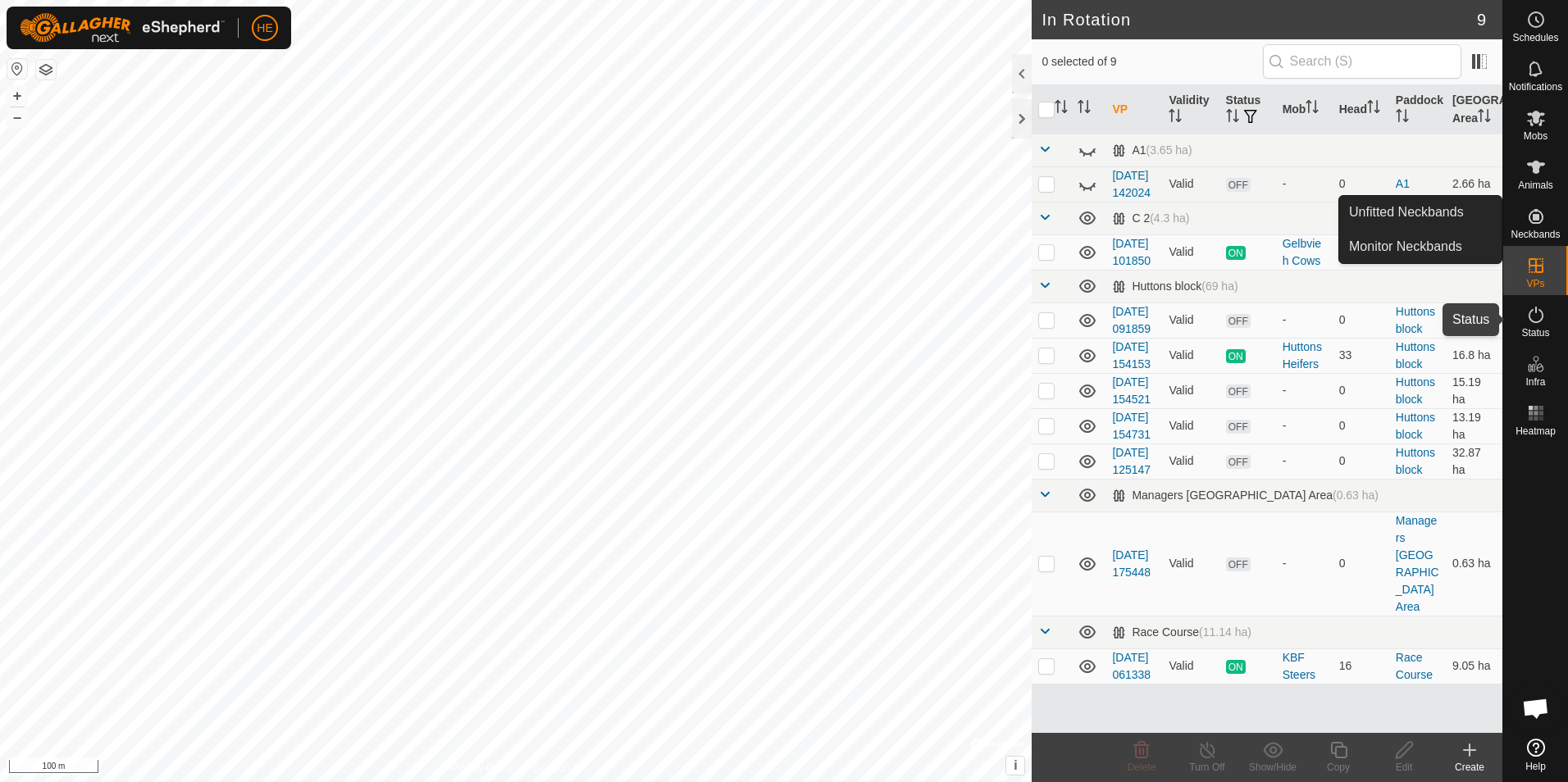
click at [1533, 310] on icon at bounding box center [1536, 315] width 20 height 20
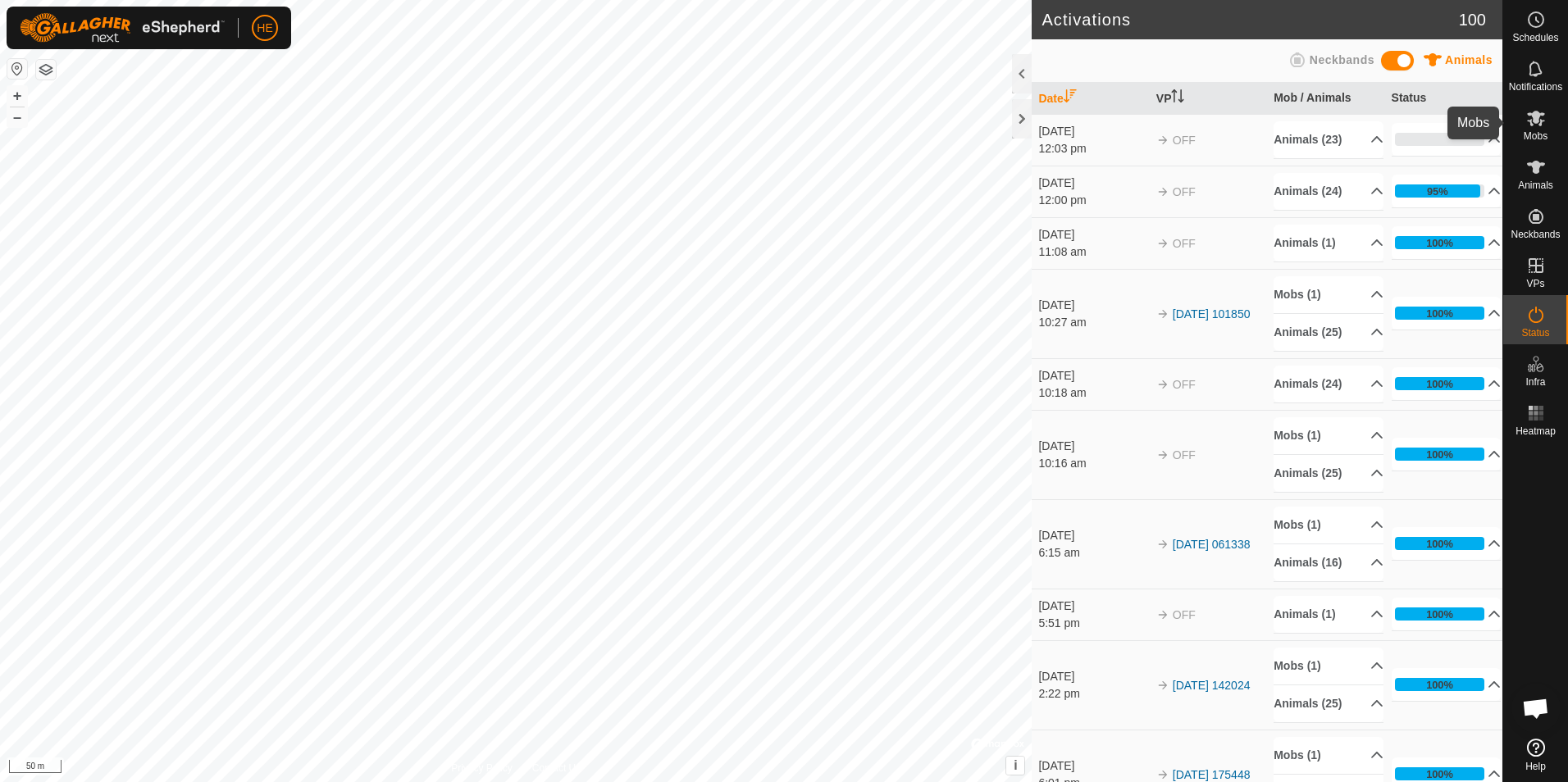
click at [1538, 117] on icon at bounding box center [1536, 119] width 18 height 16
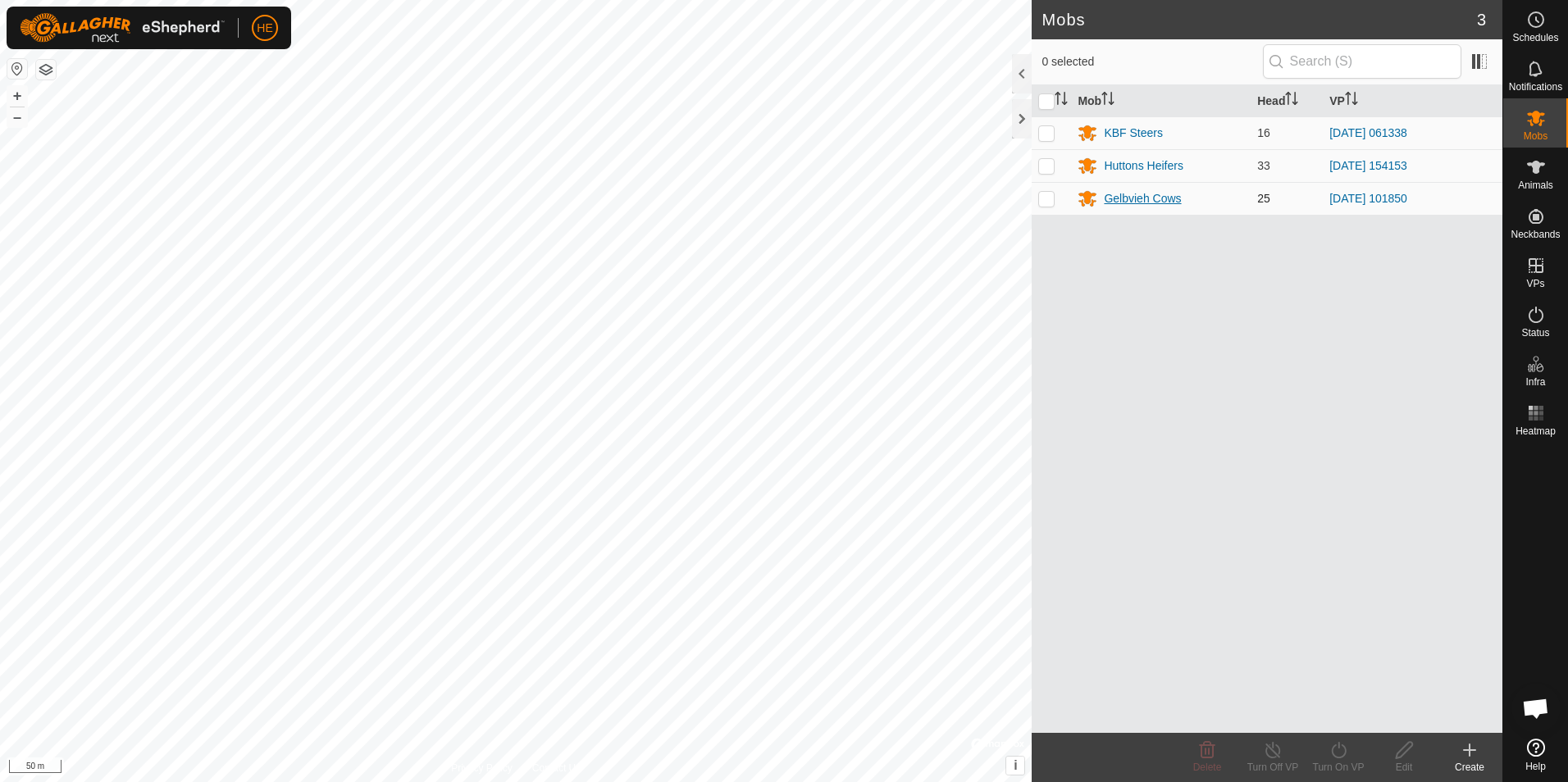
click at [1127, 197] on div "Gelbvieh Cows" at bounding box center [1142, 198] width 77 height 17
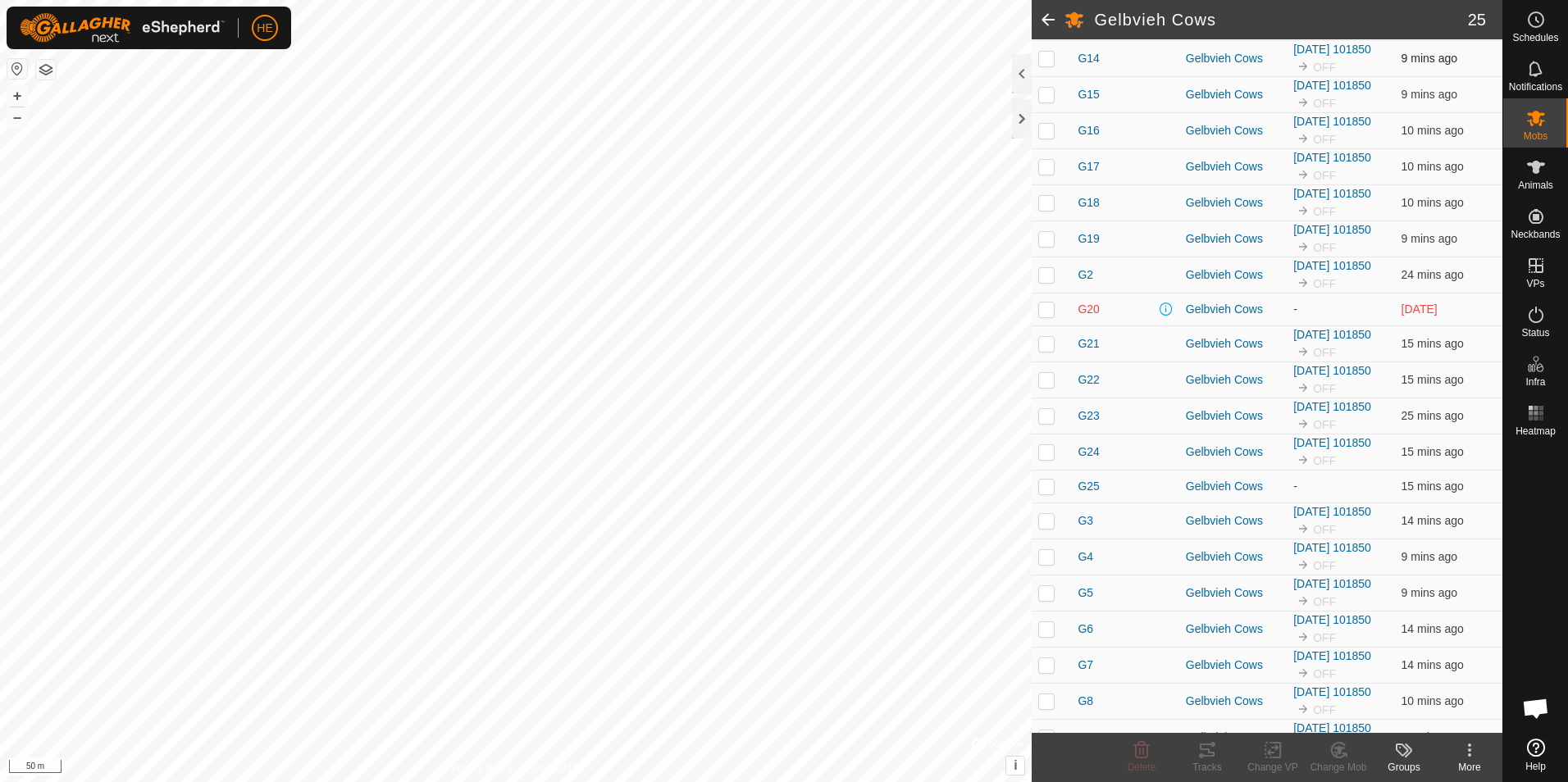
scroll to position [409, 0]
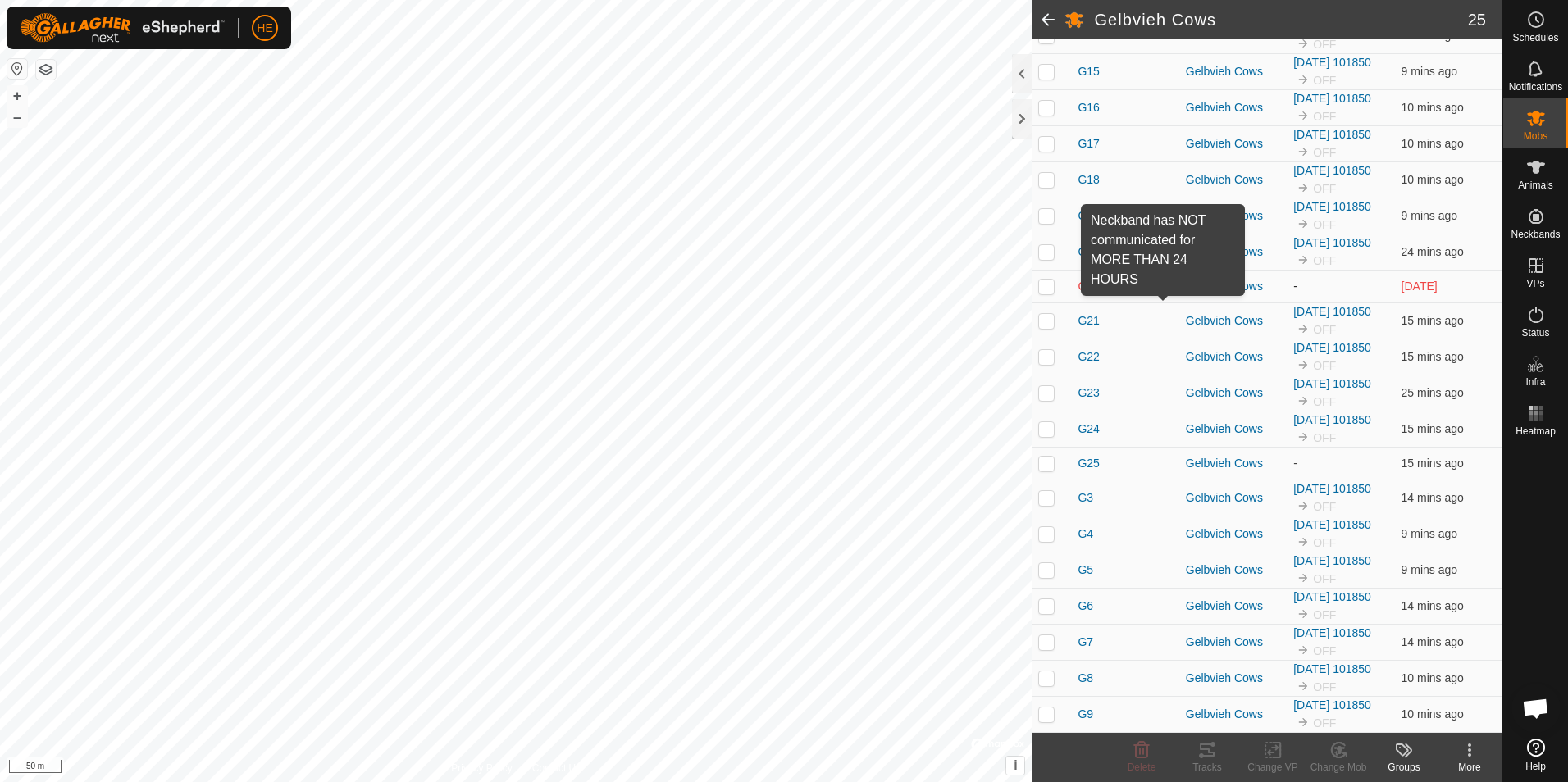
click at [1163, 286] on span at bounding box center [1166, 286] width 13 height 13
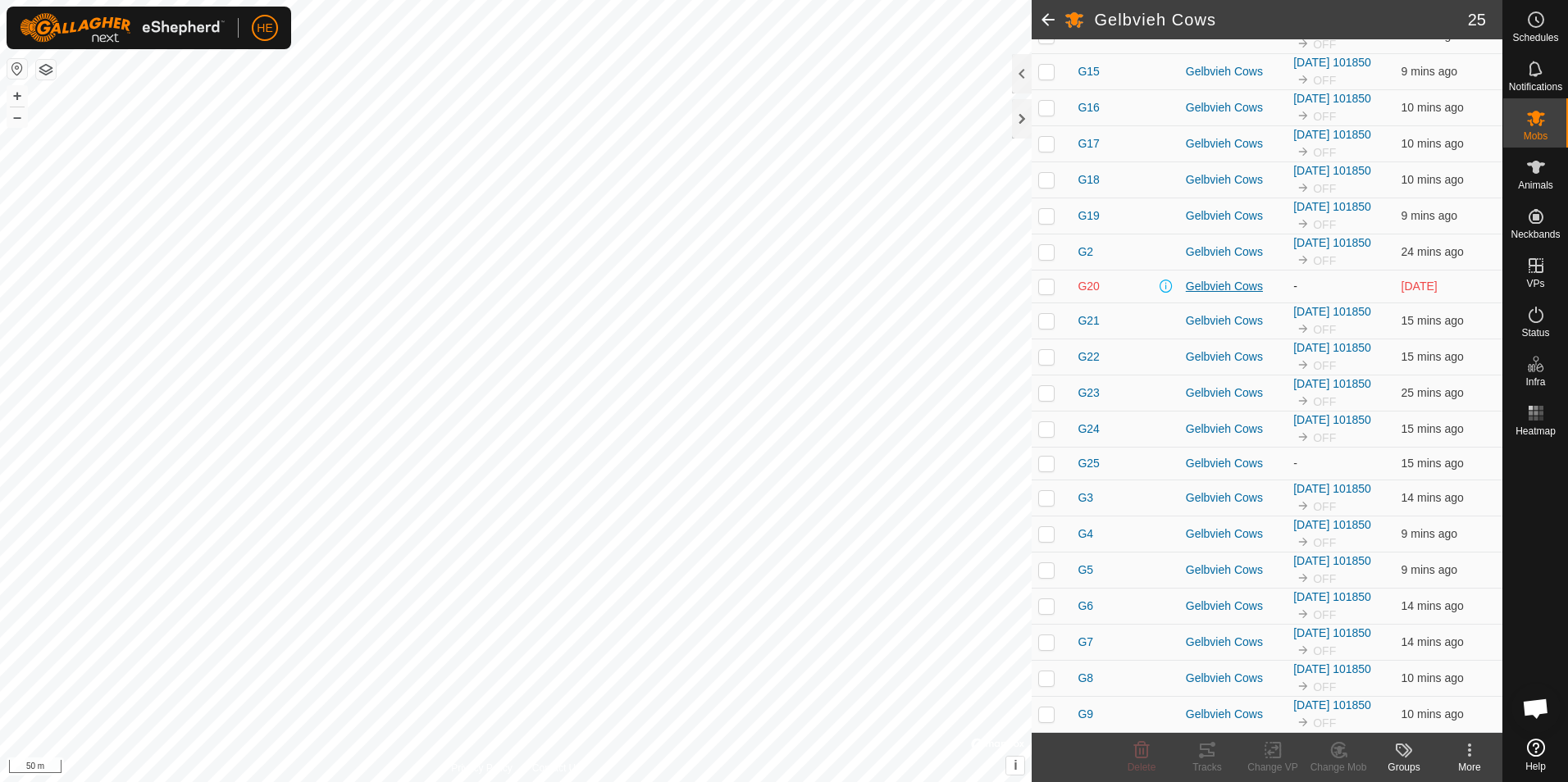
click at [1217, 284] on div "Gelbvieh Cows" at bounding box center [1232, 286] width 94 height 17
click at [1218, 284] on div "Gelbvieh Cows" at bounding box center [1232, 286] width 94 height 17
click at [1537, 748] on icon at bounding box center [1536, 748] width 18 height 18
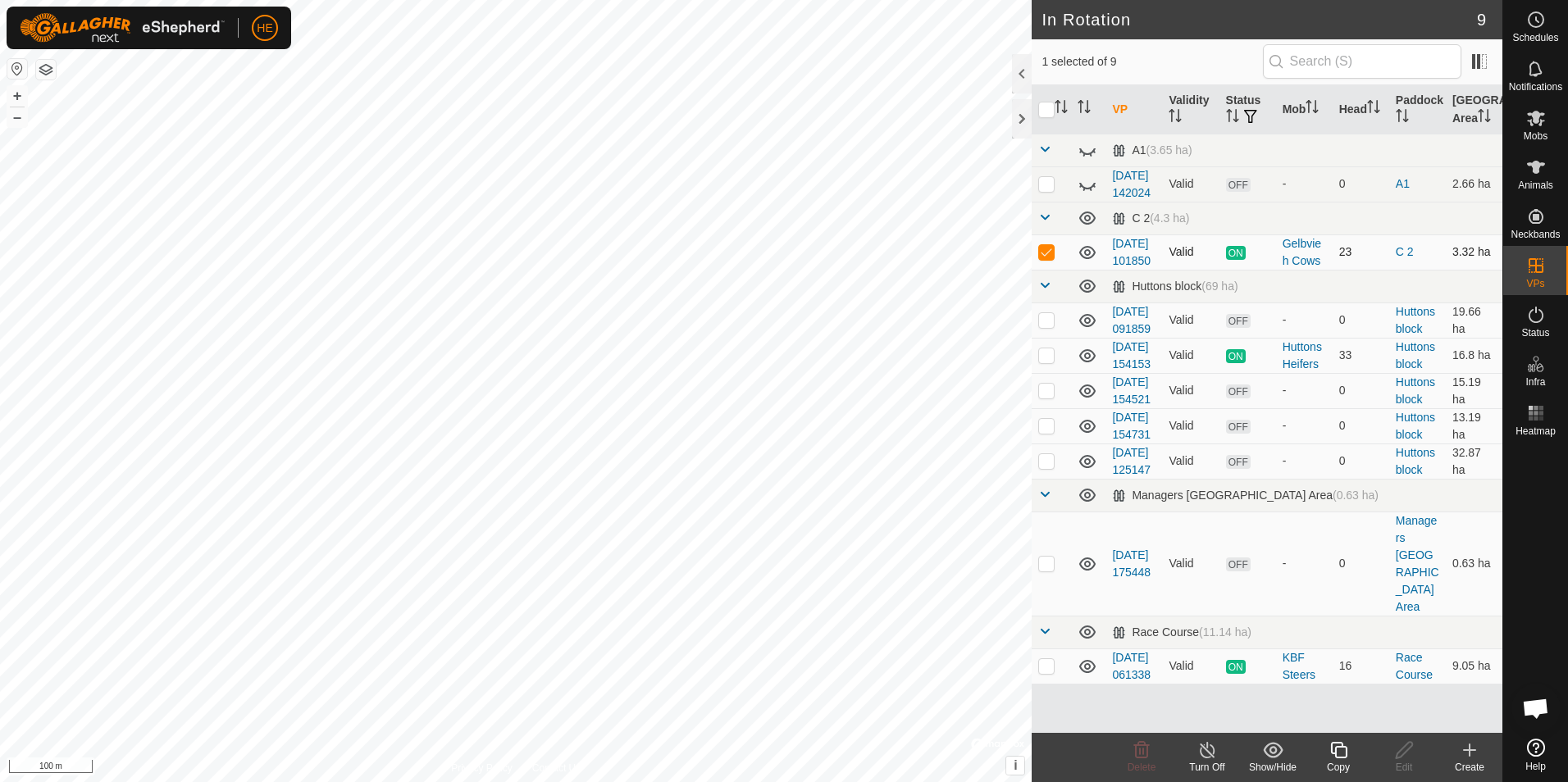
click at [1047, 258] on p-checkbox at bounding box center [1046, 251] width 17 height 13
checkbox input "false"
click at [1132, 267] on link "[DATE] 101850" at bounding box center [1130, 251] width 39 height 31
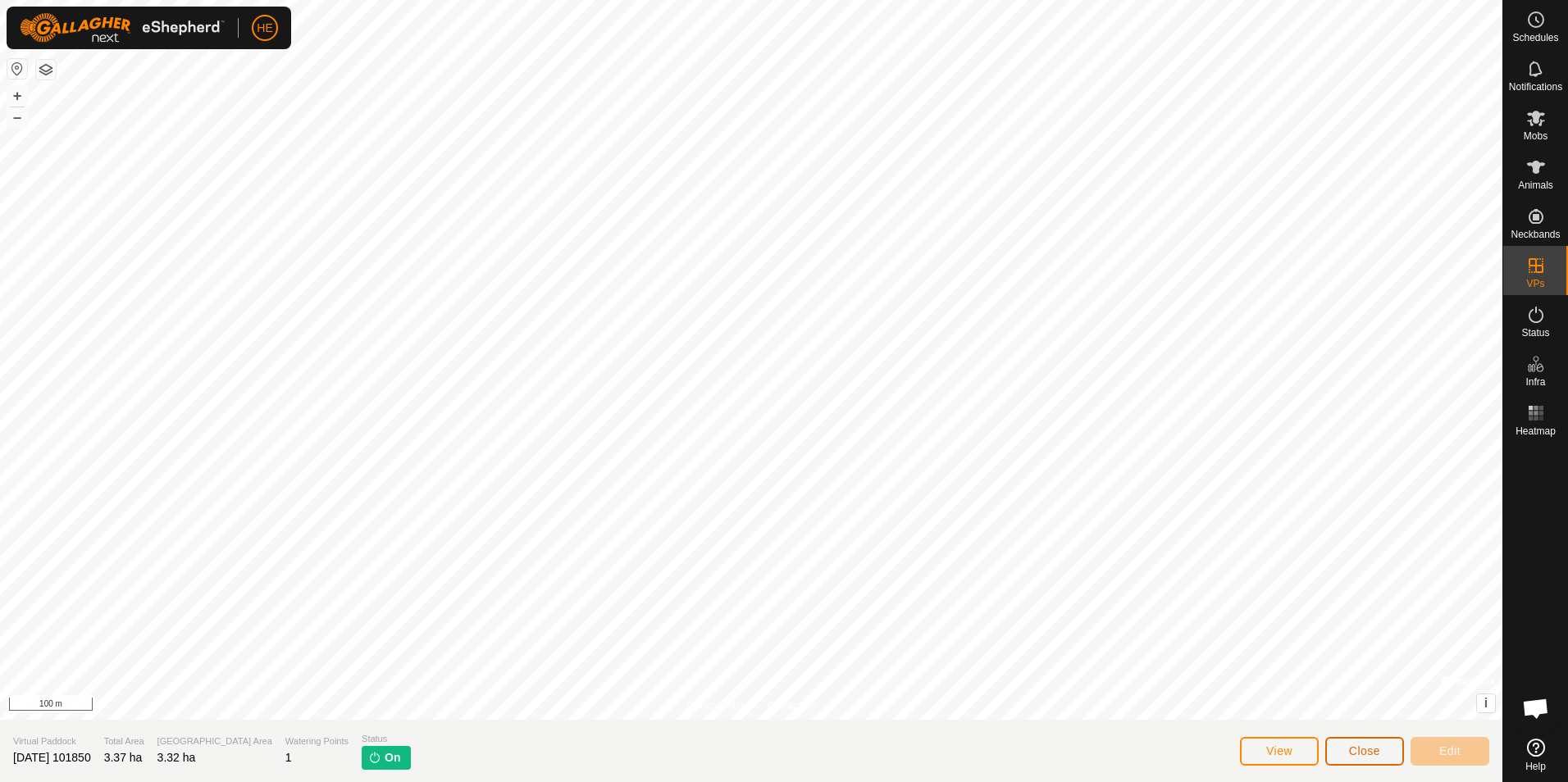
click at [1365, 747] on span "Close" at bounding box center [1364, 750] width 31 height 13
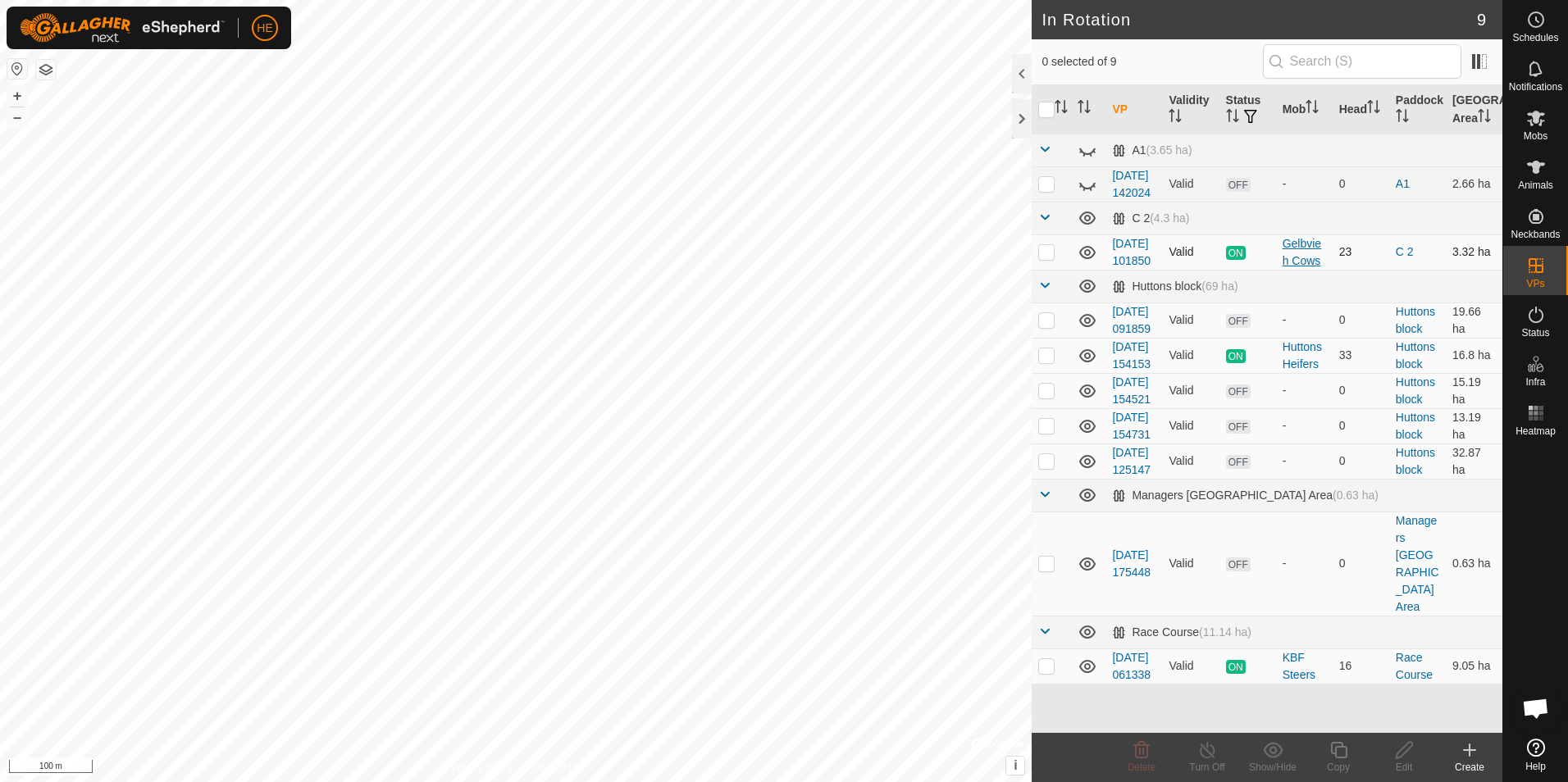
click at [1297, 270] on div "Gelbvieh Cows" at bounding box center [1305, 252] width 44 height 35
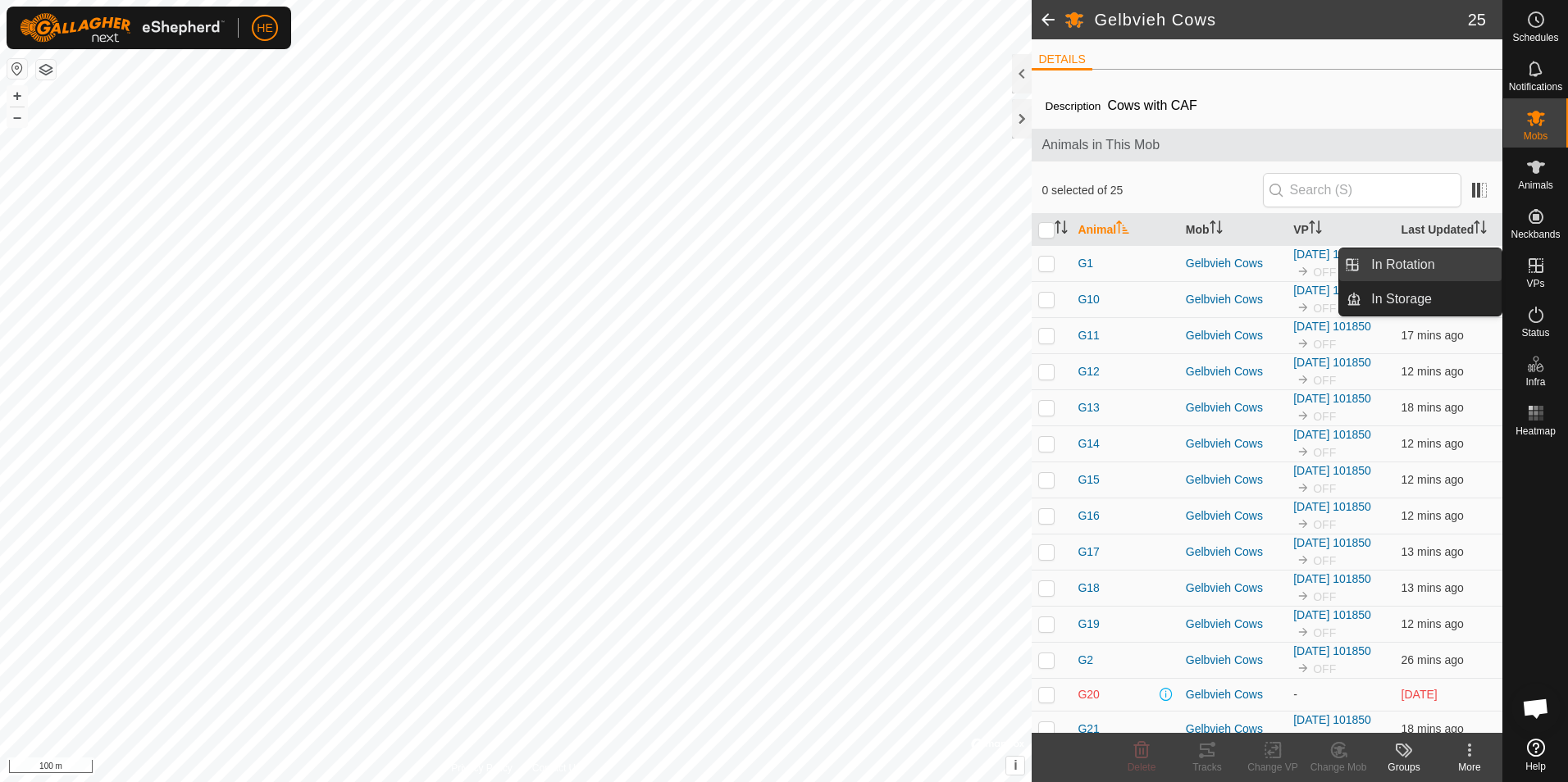
click at [1456, 265] on link "In Rotation" at bounding box center [1431, 264] width 141 height 33
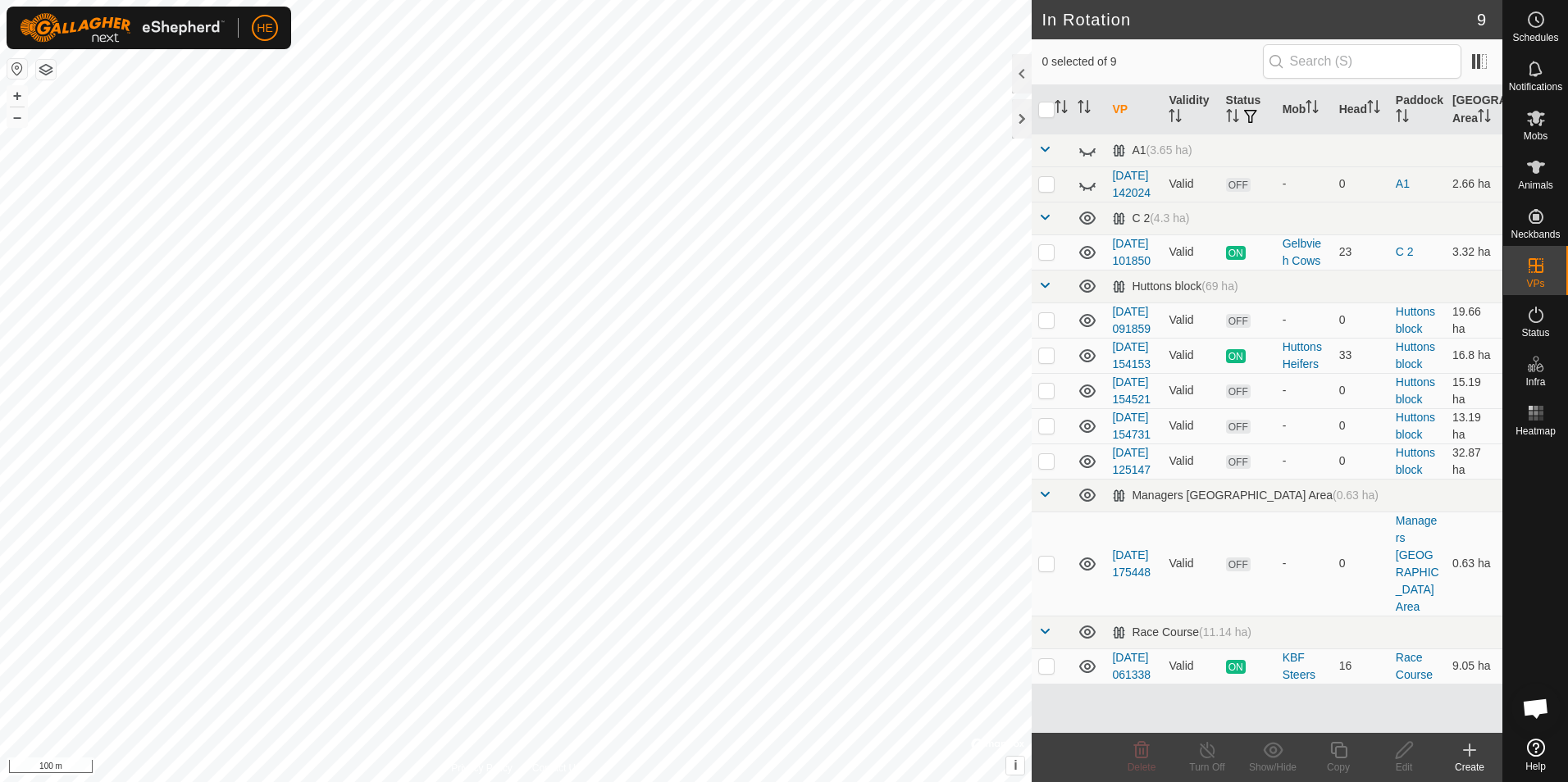
click at [1468, 752] on icon at bounding box center [1470, 750] width 20 height 20
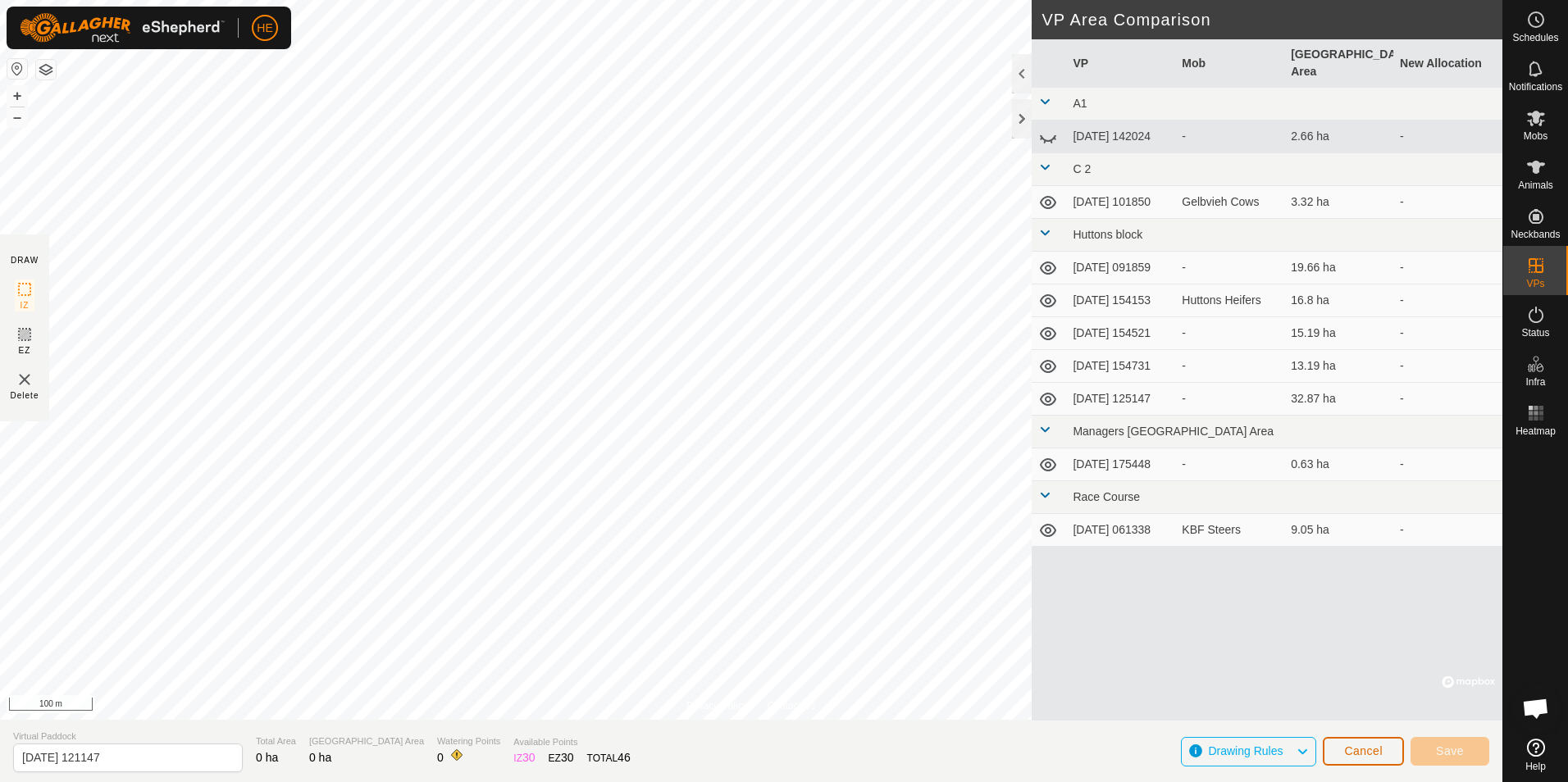
click at [1390, 747] on button "Cancel" at bounding box center [1363, 751] width 81 height 29
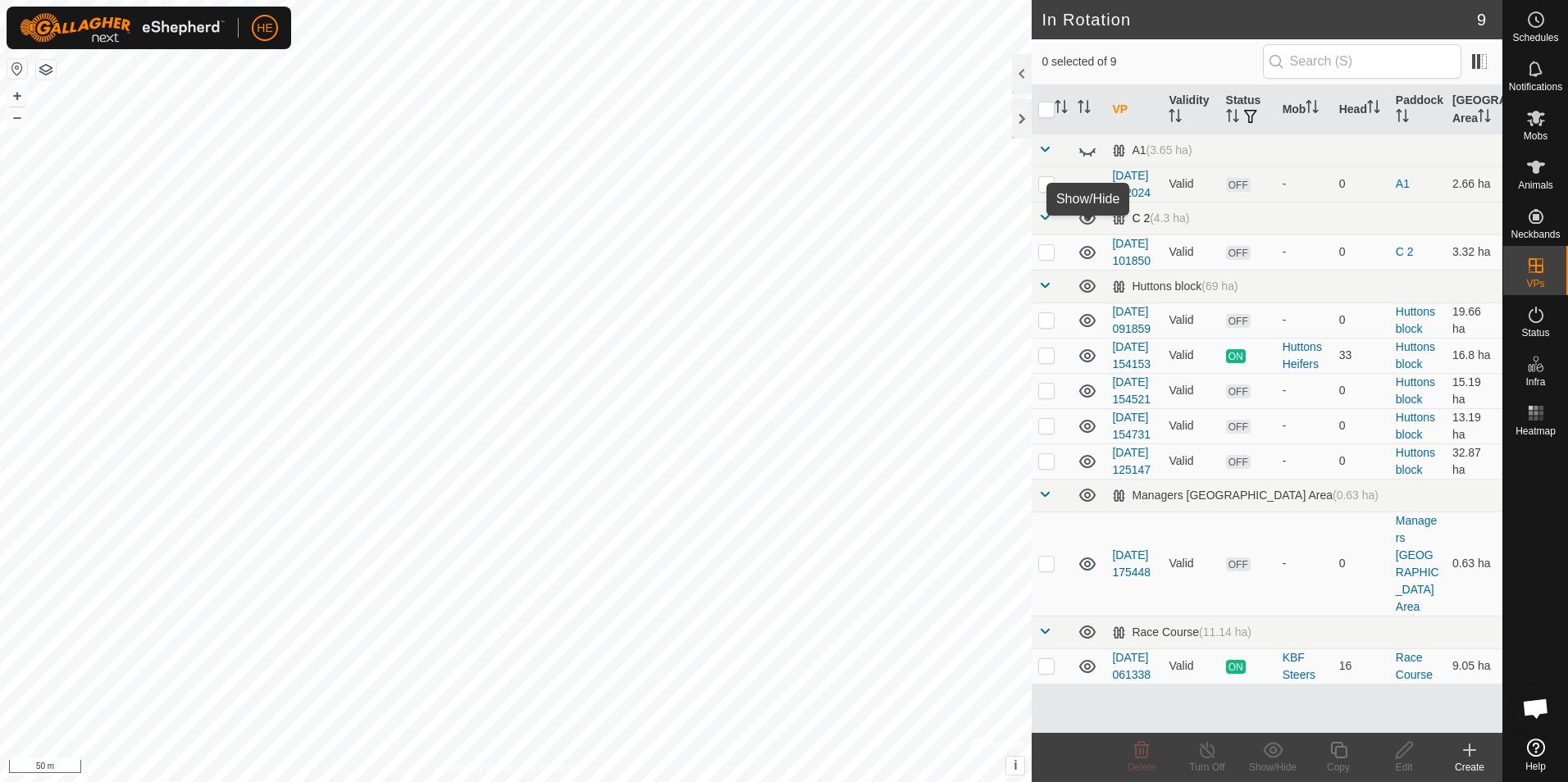
click at [1088, 228] on icon at bounding box center [1088, 218] width 20 height 20
